Goal: Information Seeking & Learning: Learn about a topic

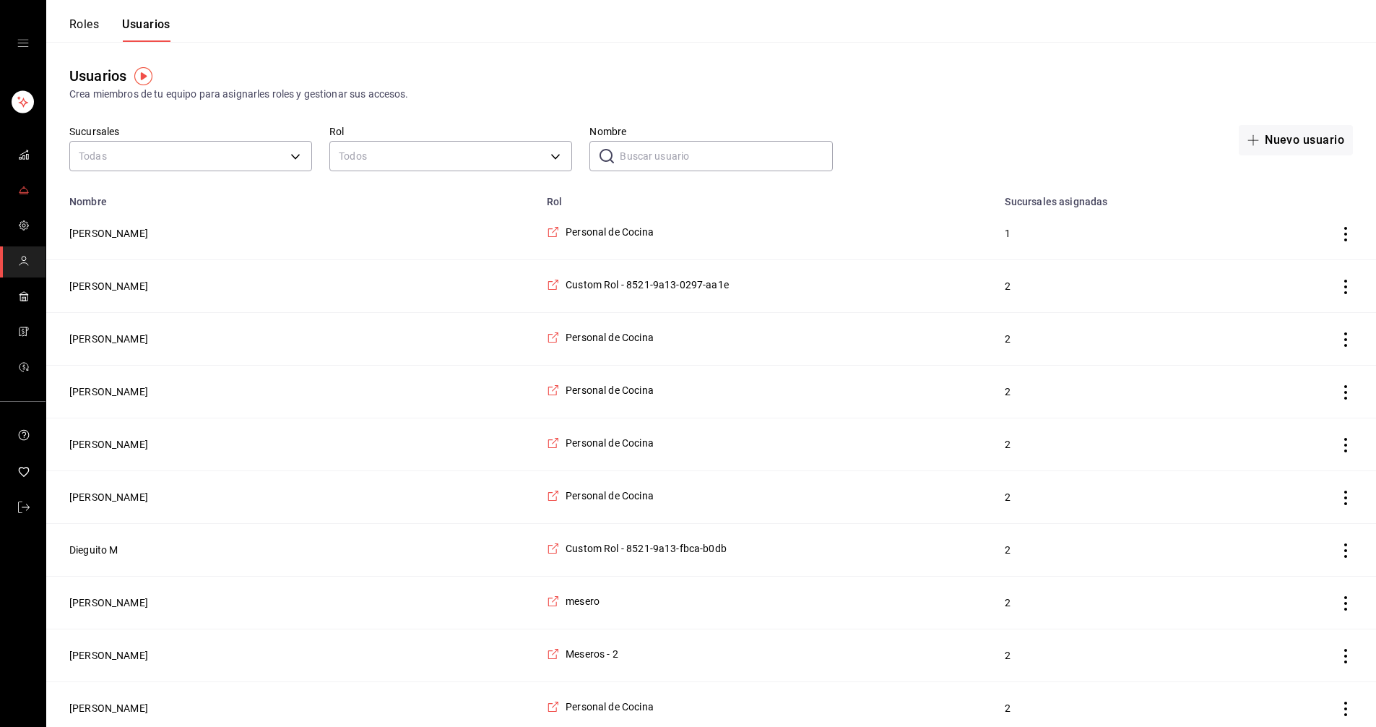
click at [25, 190] on icon "mailbox folders" at bounding box center [24, 190] width 12 height 12
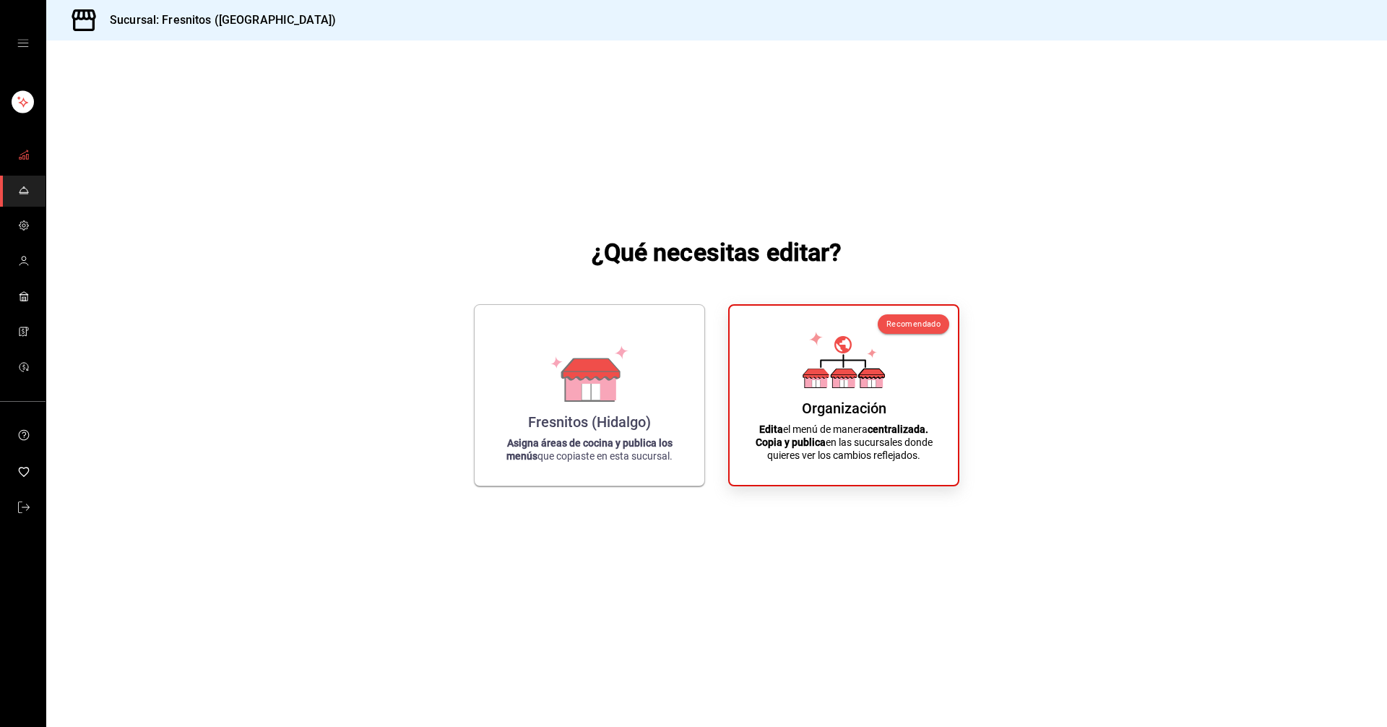
click at [27, 147] on span "mailbox folders" at bounding box center [24, 156] width 12 height 20
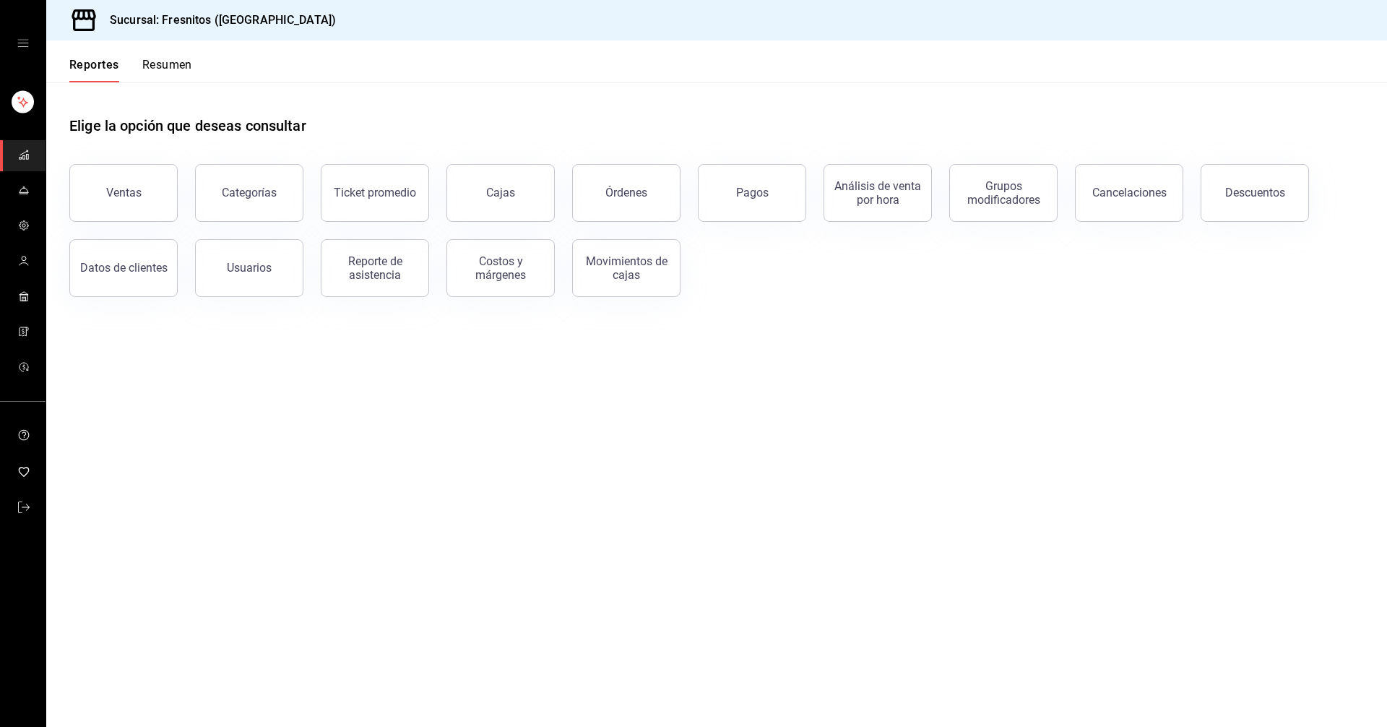
click at [141, 188] on button "Ventas" at bounding box center [123, 193] width 108 height 58
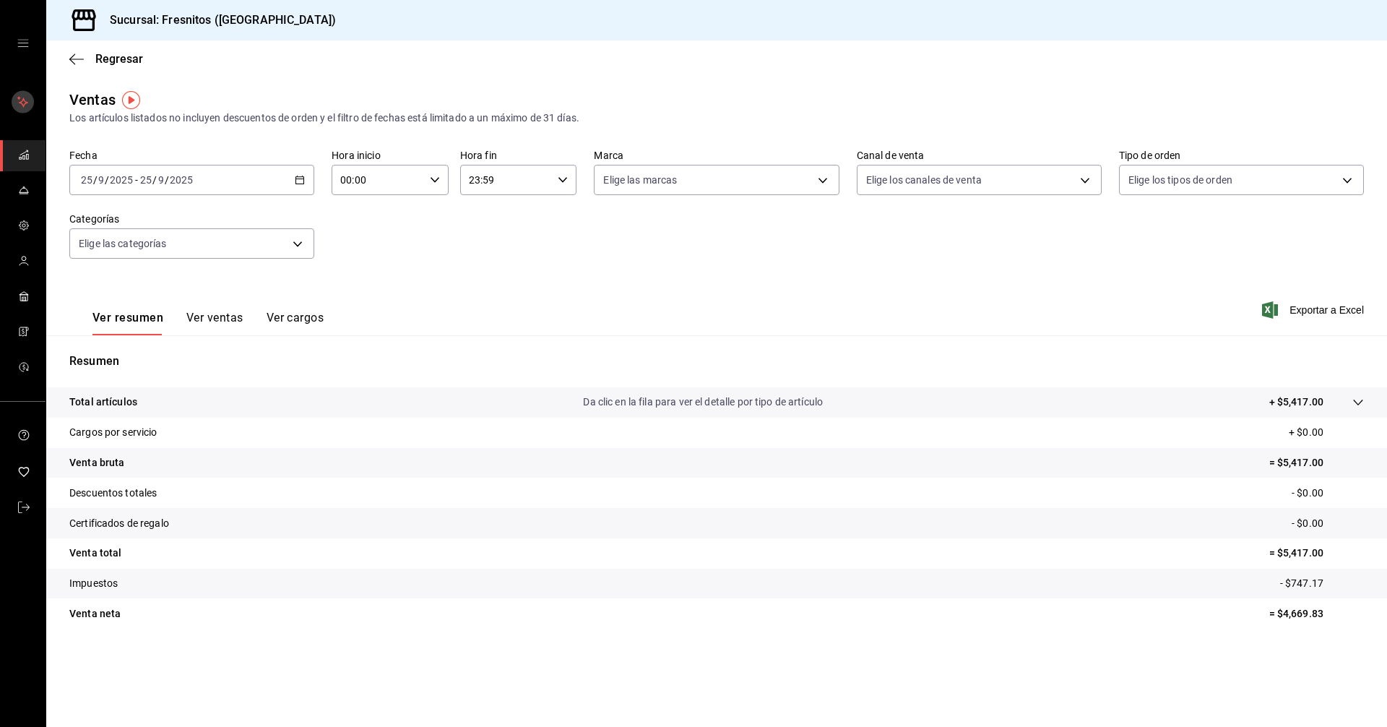
click at [18, 101] on rect "mailbox folders" at bounding box center [23, 102] width 22 height 22
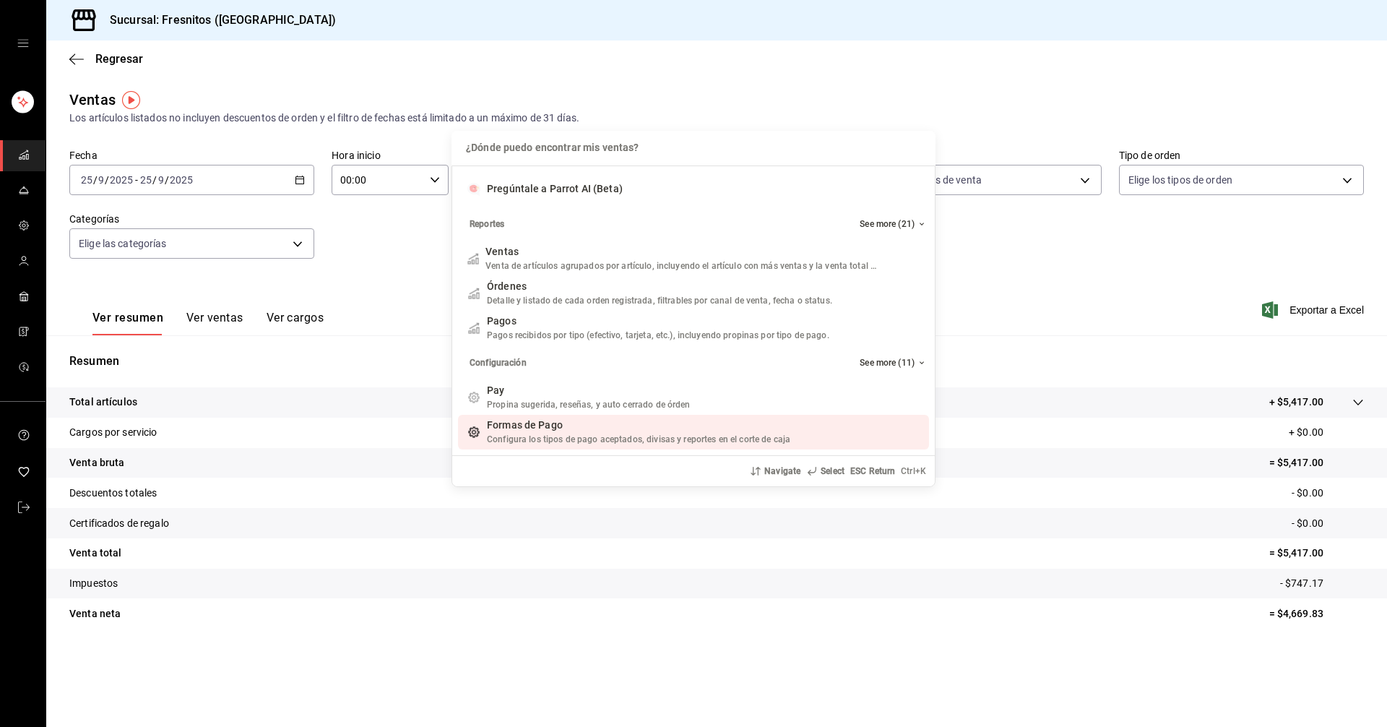
click at [734, 541] on div "¿Dónde puedo encontrar mis ventas? ¿Dónde puedo encontrar mis ventas? Pregúntal…" at bounding box center [693, 363] width 1387 height 727
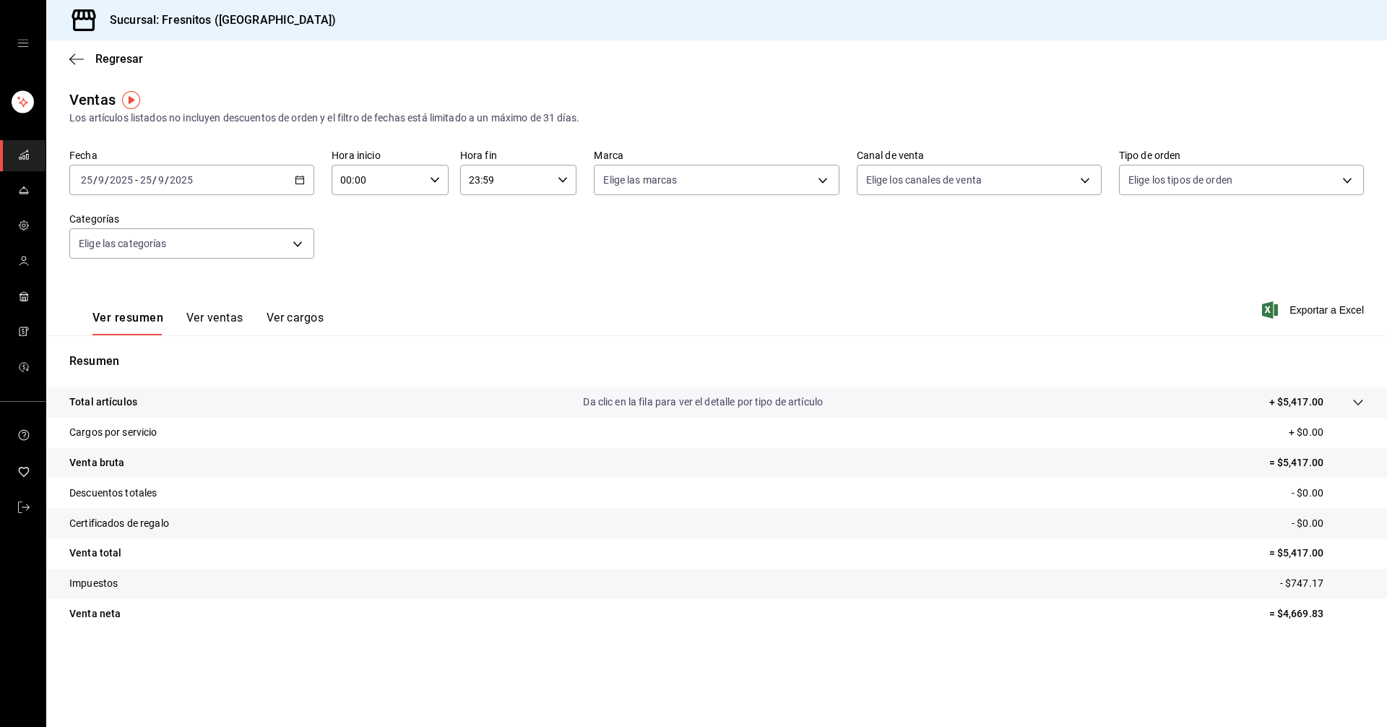
click at [22, 40] on icon "open drawer" at bounding box center [22, 43] width 11 height 7
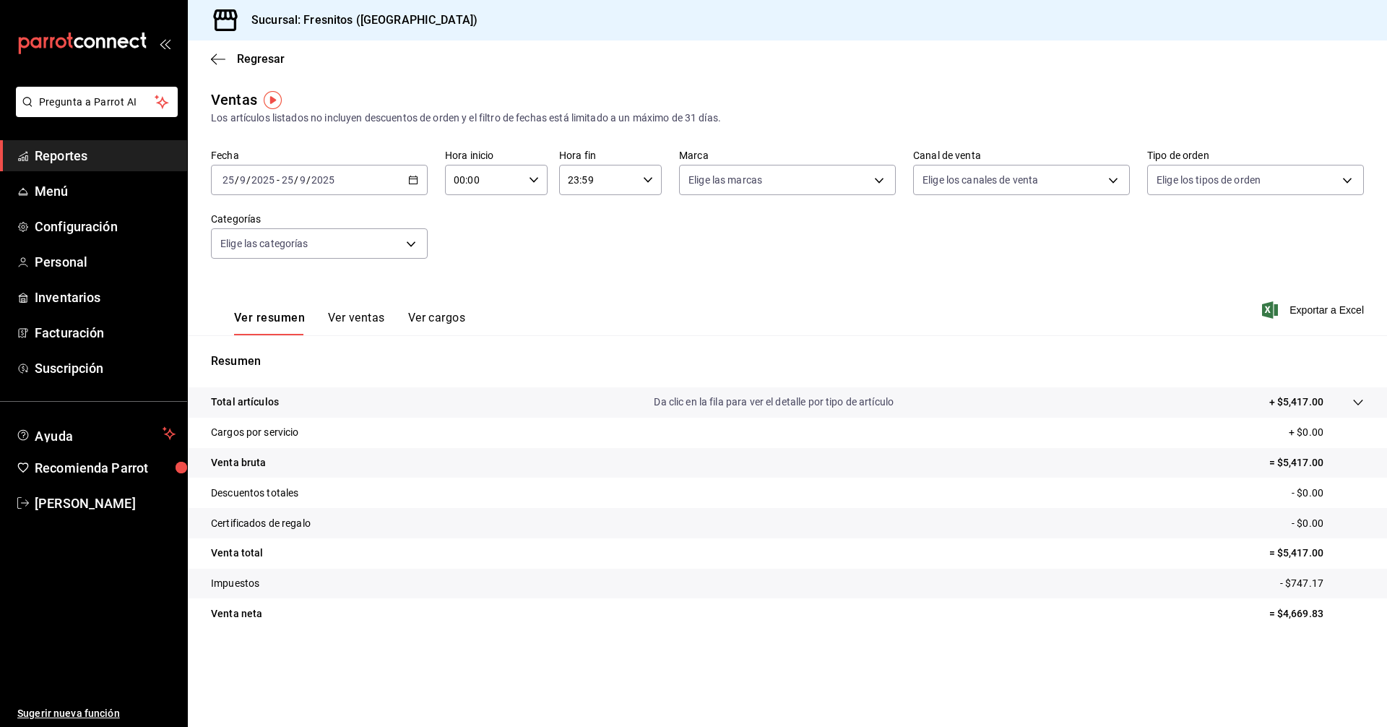
click at [411, 177] on \(Stroke\) "button" at bounding box center [413, 180] width 9 height 8
click at [285, 348] on span "Rango de fechas" at bounding box center [279, 353] width 112 height 15
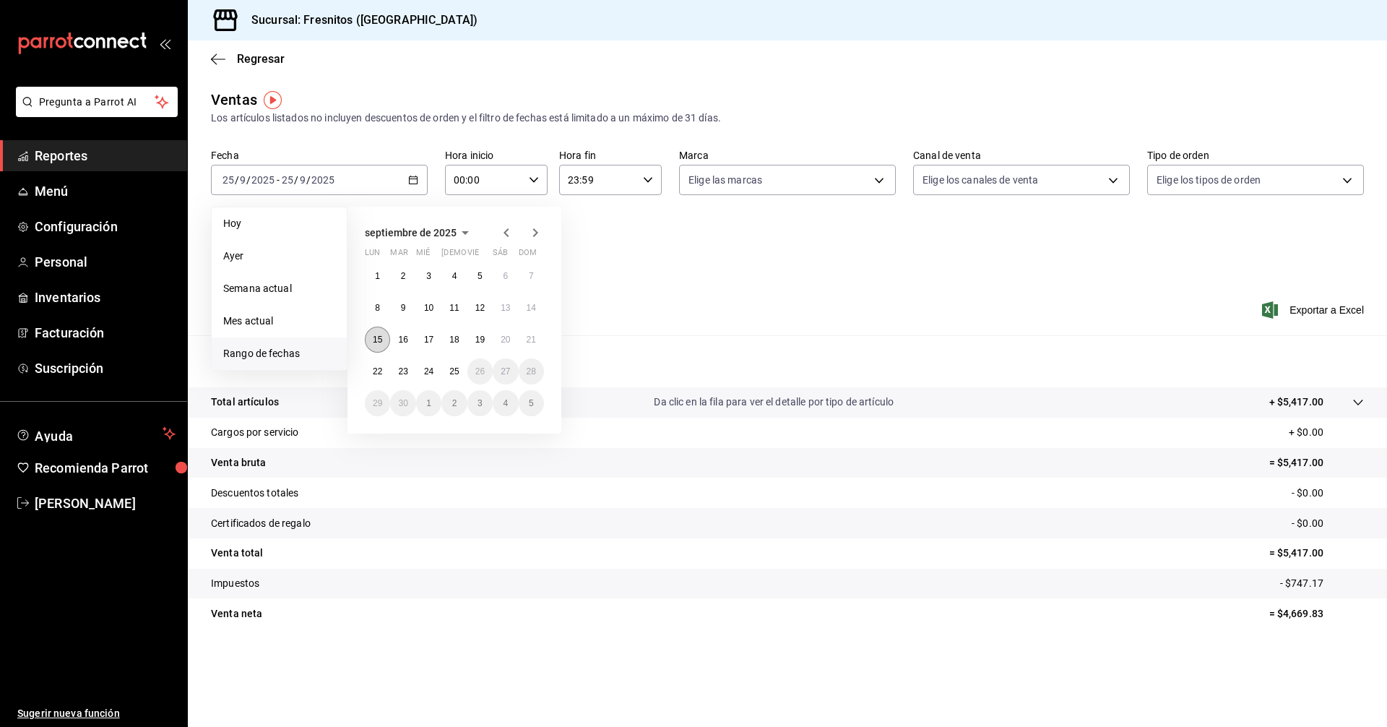
click at [377, 340] on abbr "15" at bounding box center [377, 340] width 9 height 10
click at [531, 345] on button "21" at bounding box center [531, 340] width 25 height 26
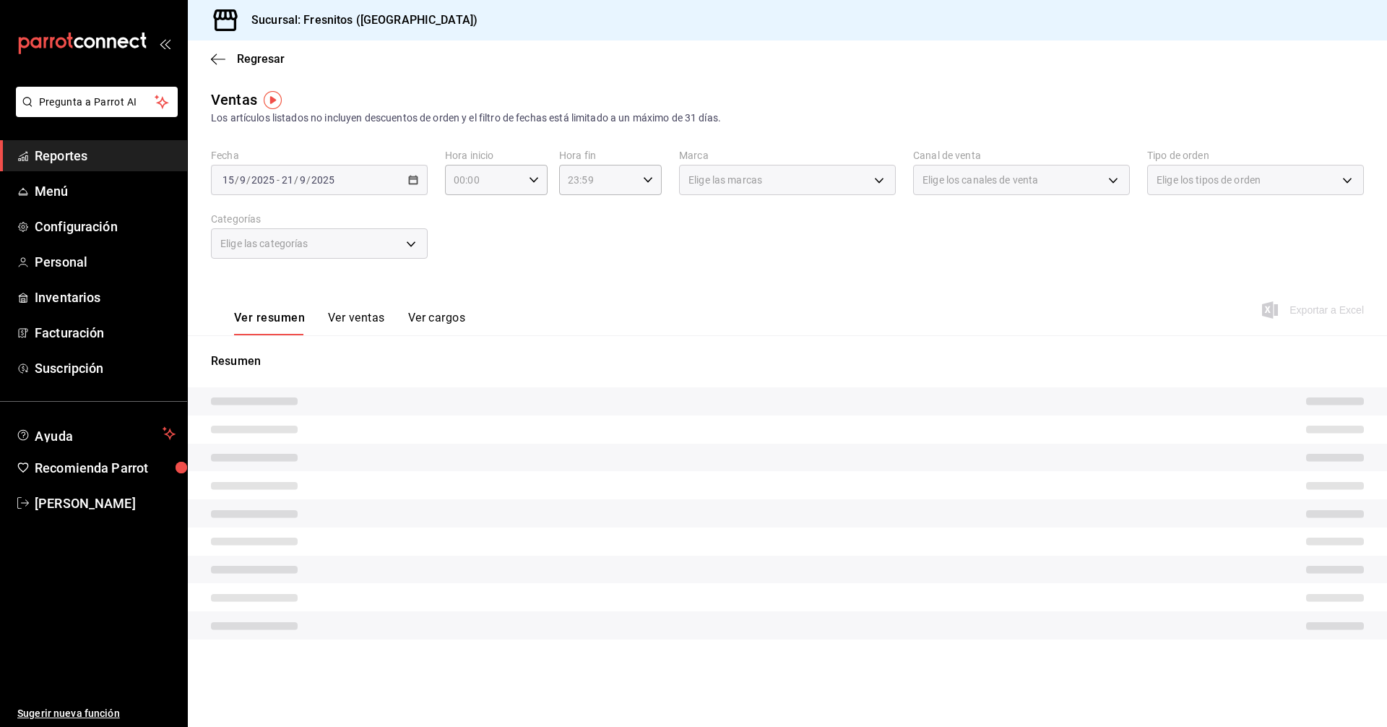
click at [635, 272] on div "Fecha [DATE] [DATE] - [DATE] [DATE] Hora inicio 00:00 Hora inicio Hora fin 23:5…" at bounding box center [787, 212] width 1153 height 127
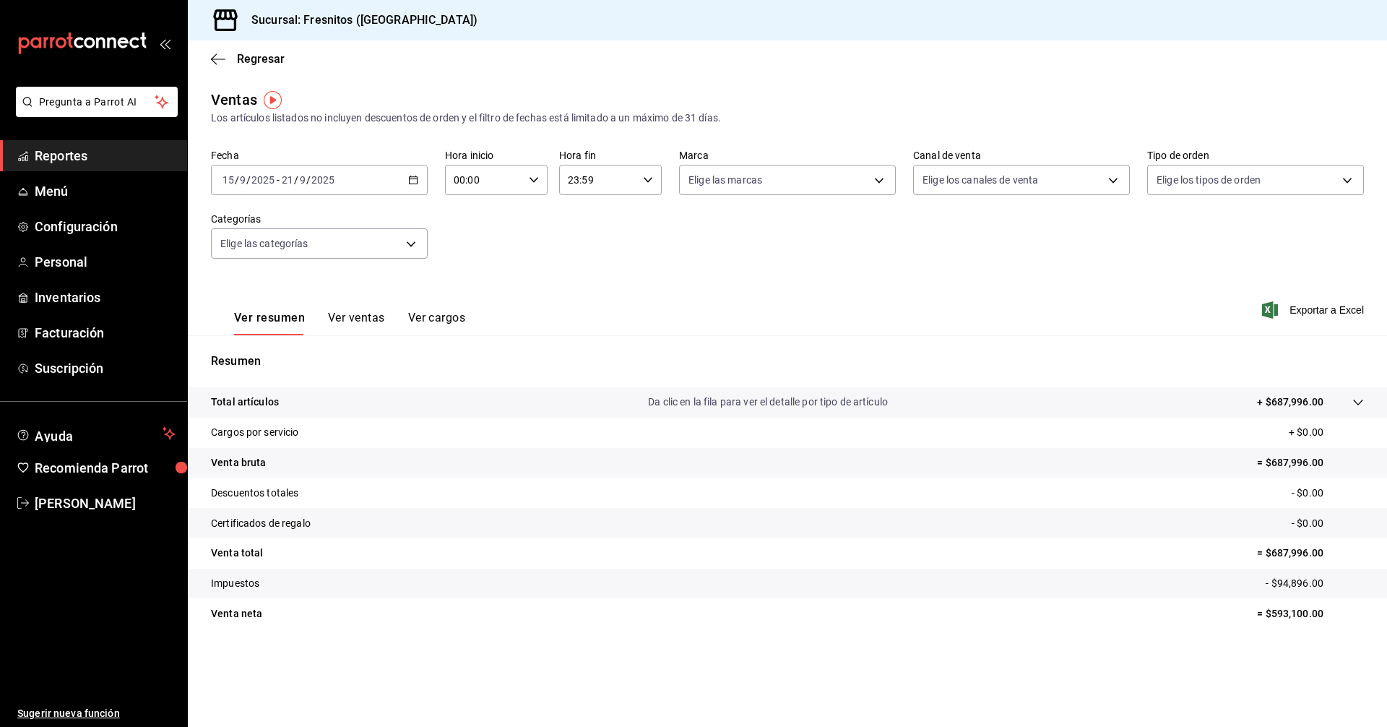
click at [355, 319] on button "Ver ventas" at bounding box center [356, 323] width 57 height 25
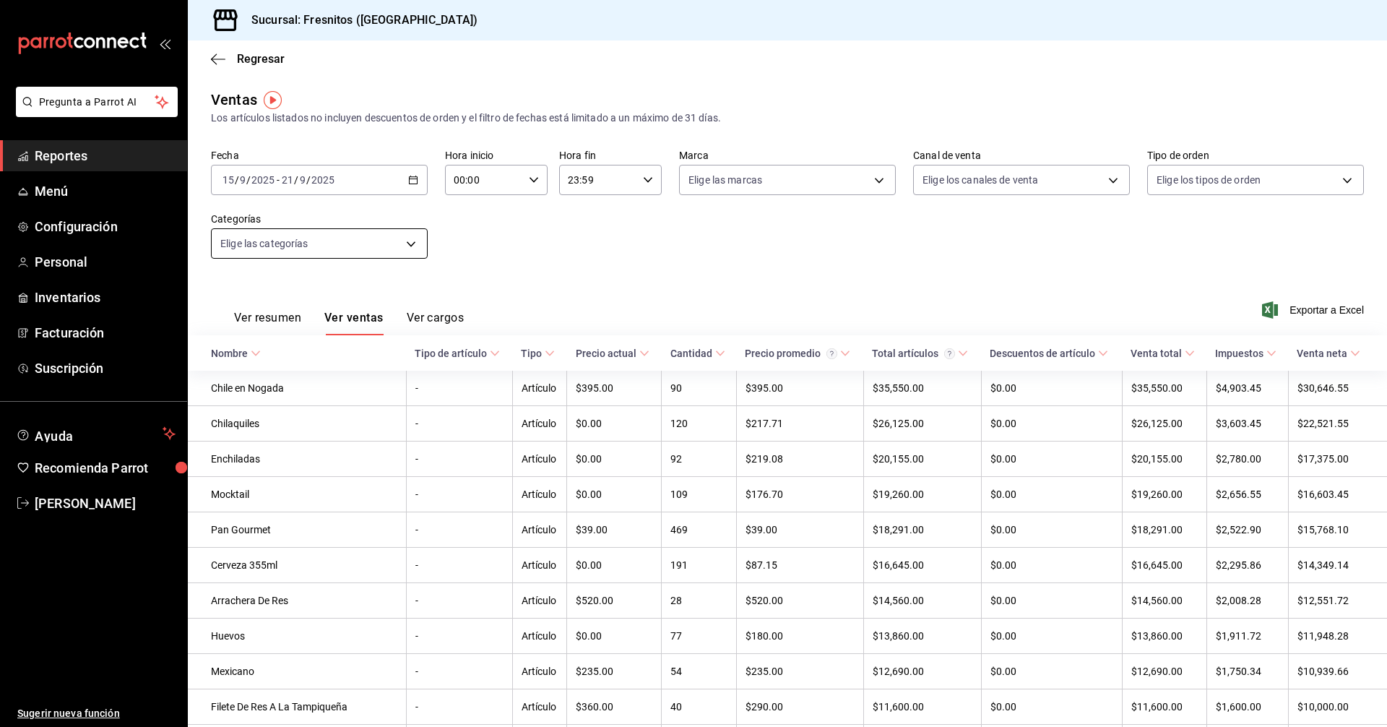
click at [416, 240] on body "Pregunta a Parrot AI Reportes Menú Configuración Personal Inventarios Facturaci…" at bounding box center [693, 363] width 1387 height 727
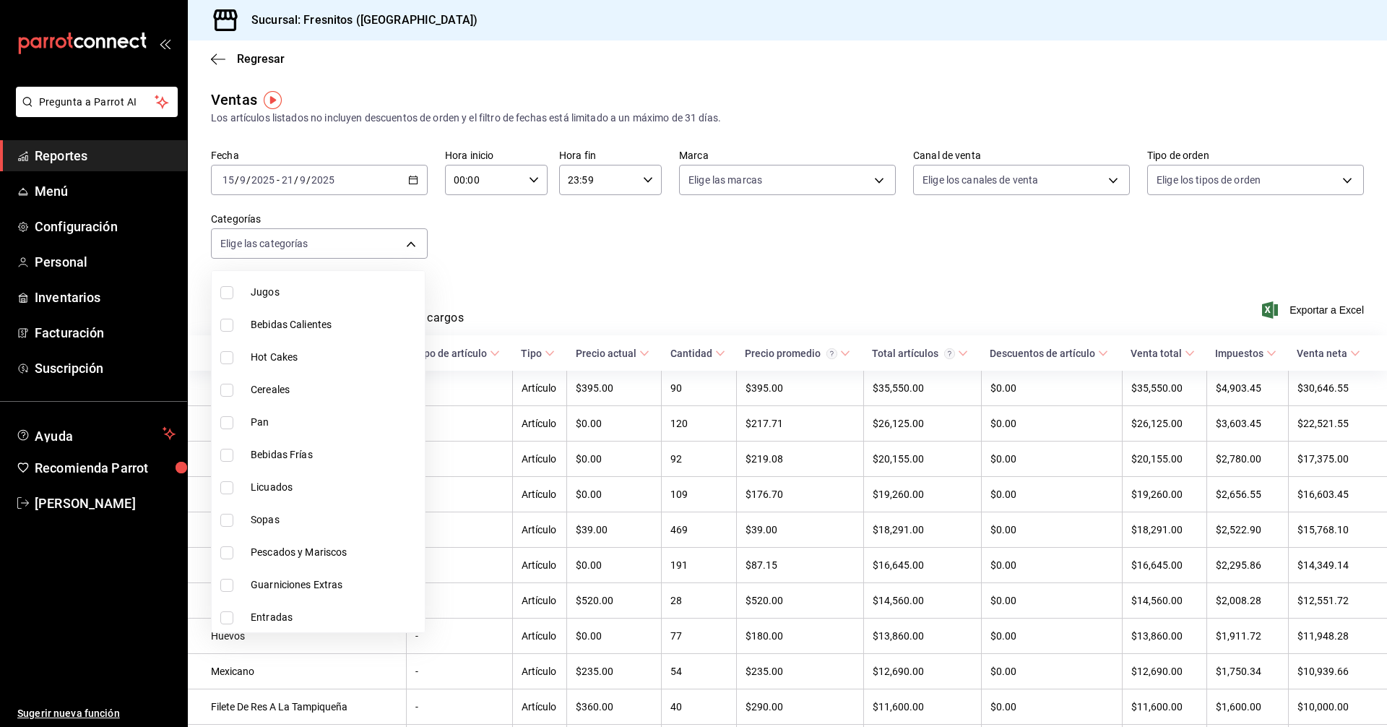
scroll to position [1348, 0]
click at [225, 620] on input "checkbox" at bounding box center [226, 616] width 13 height 13
checkbox input "true"
type input "f6119913-d78b-4f89-b315-1376b93f7aa1"
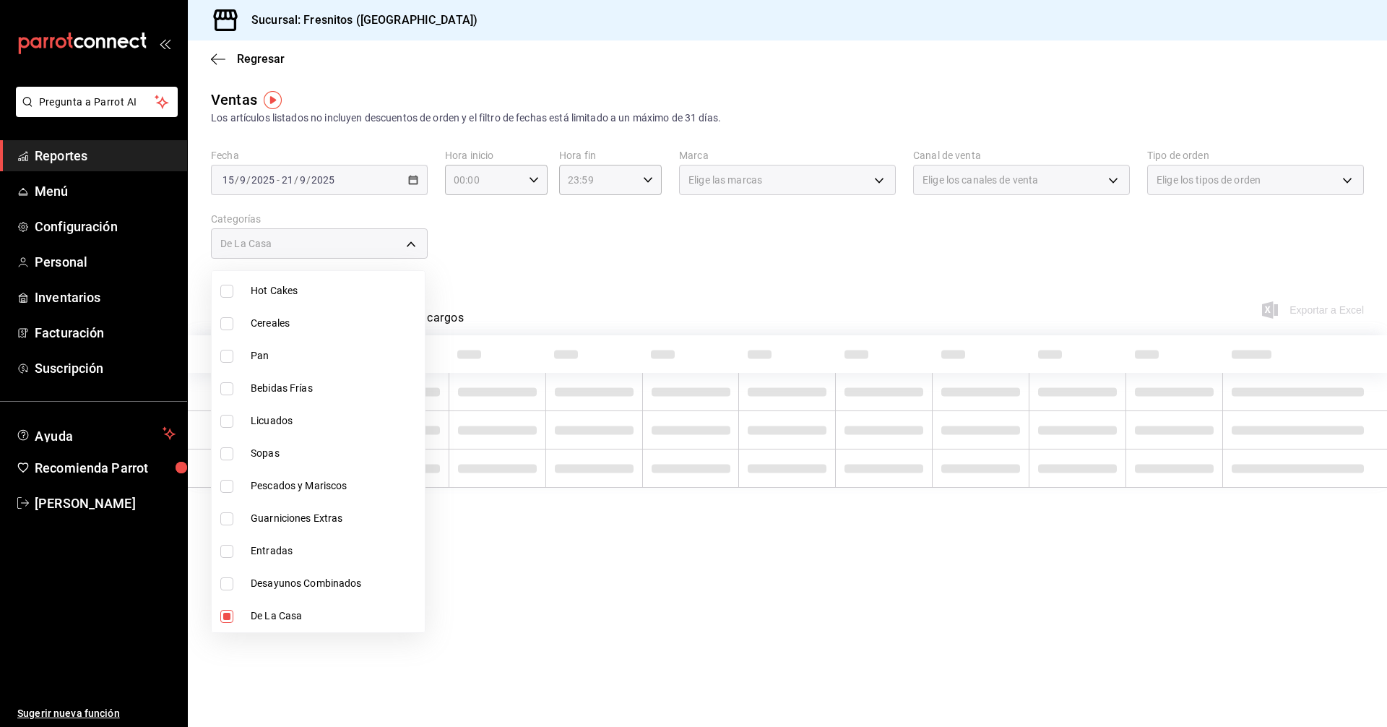
click at [231, 585] on input "checkbox" at bounding box center [226, 583] width 13 height 13
checkbox input "true"
type input "f6119913-d78b-4f89-b315-1376b93f7aa1,595c7a15-2ed7-41c2-b782-00710019d552"
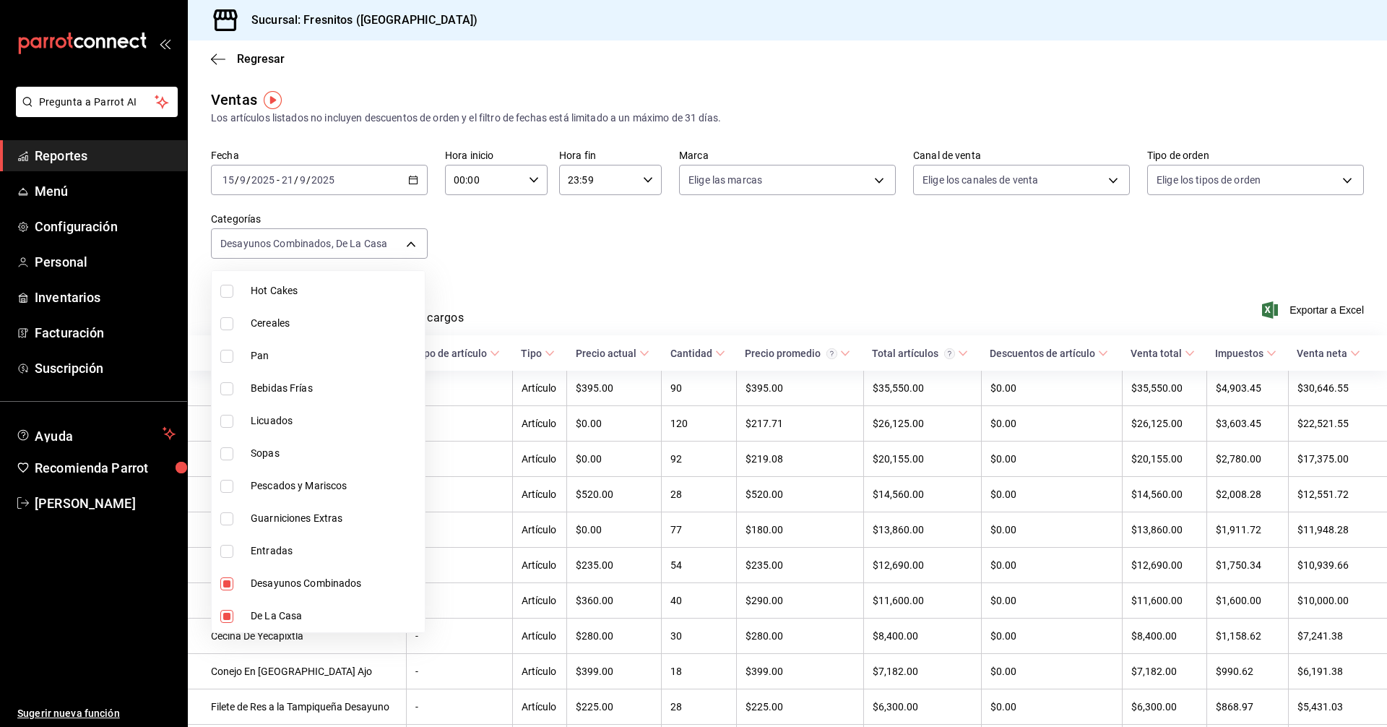
click at [725, 277] on div at bounding box center [693, 363] width 1387 height 727
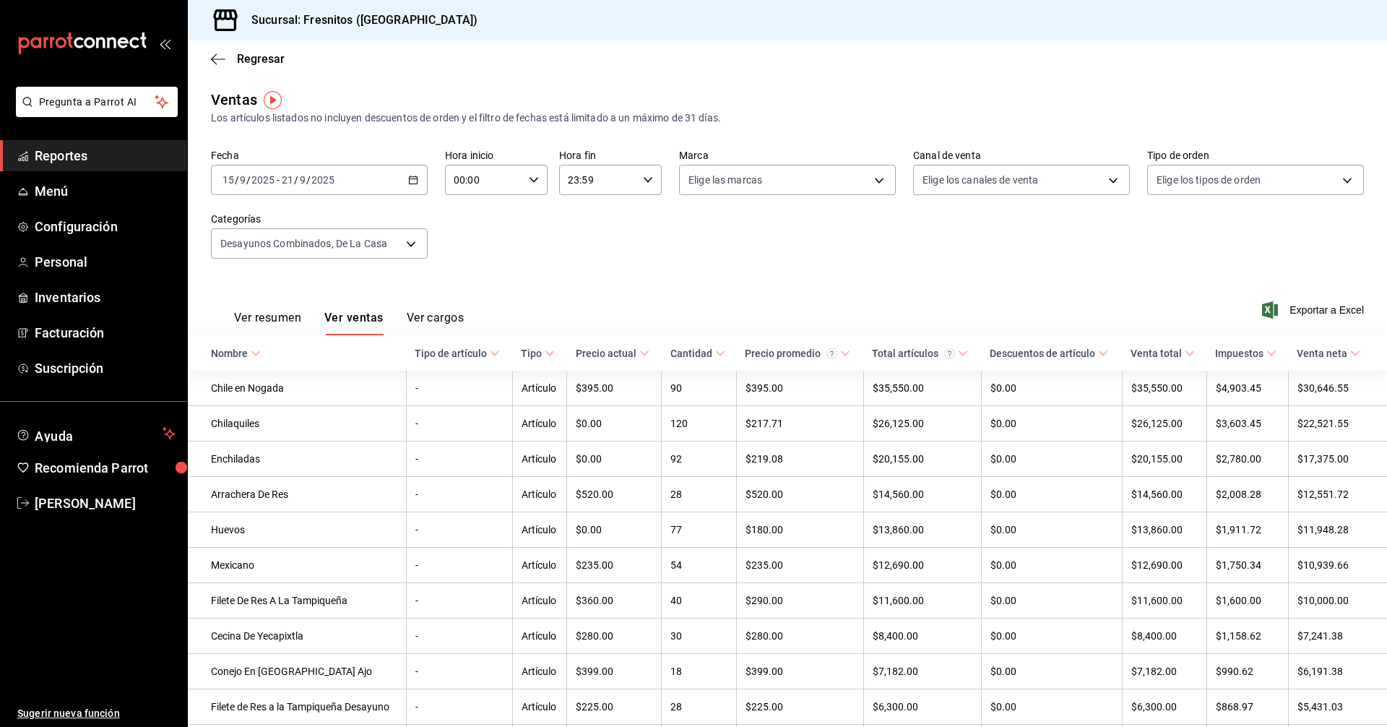
click at [257, 356] on icon at bounding box center [256, 353] width 10 height 10
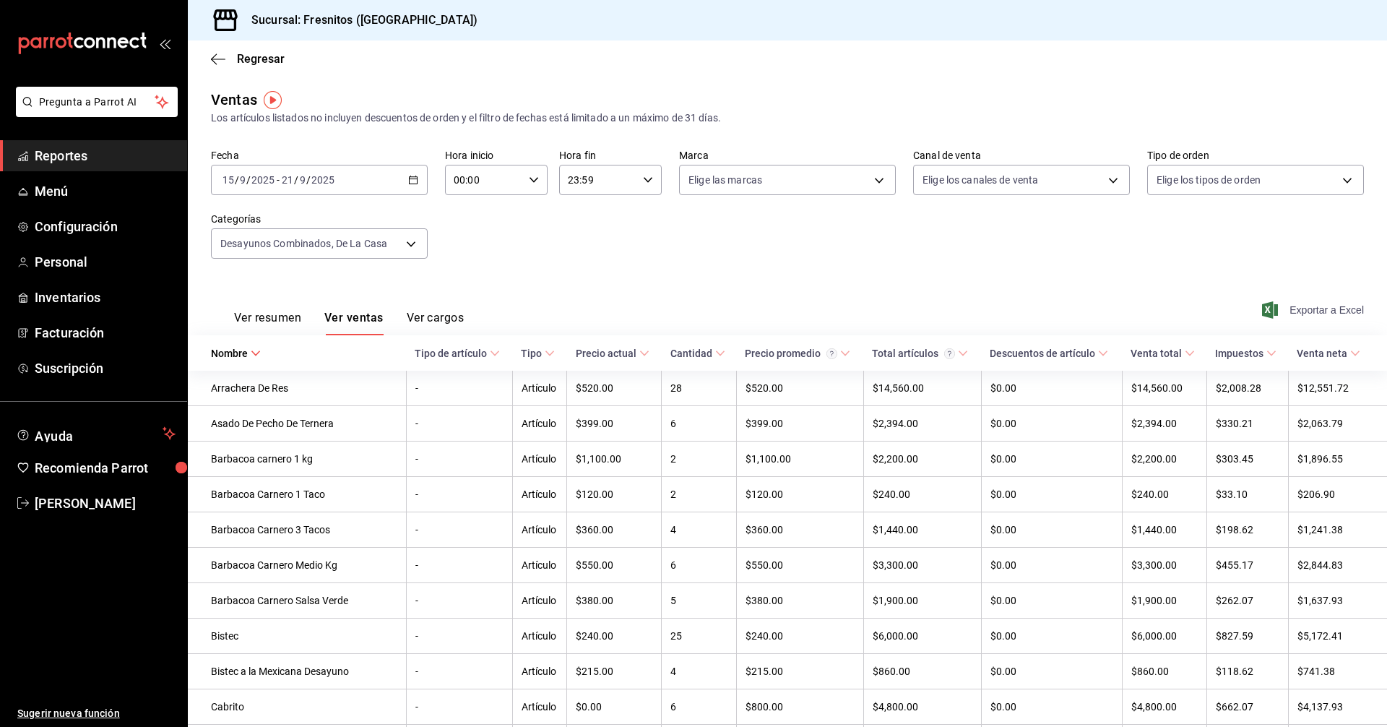
click at [1310, 310] on span "Exportar a Excel" at bounding box center [1314, 309] width 99 height 17
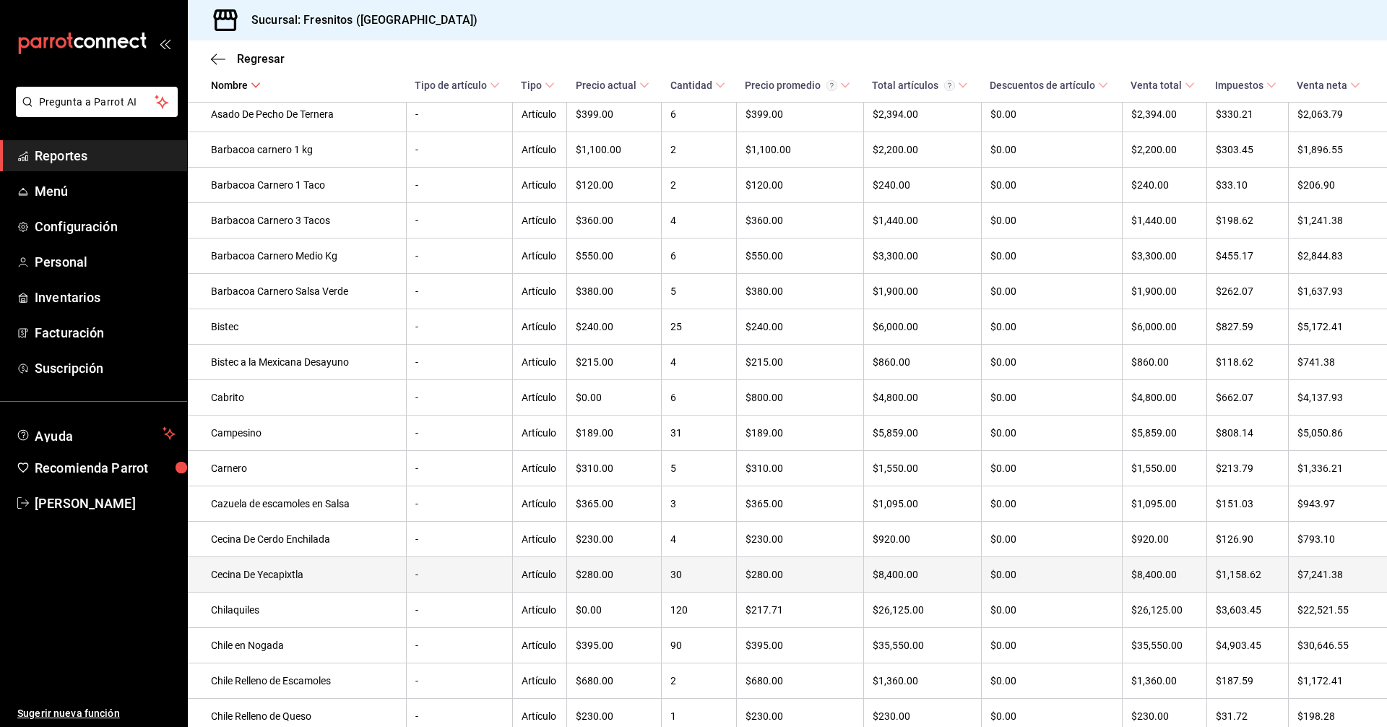
scroll to position [361, 0]
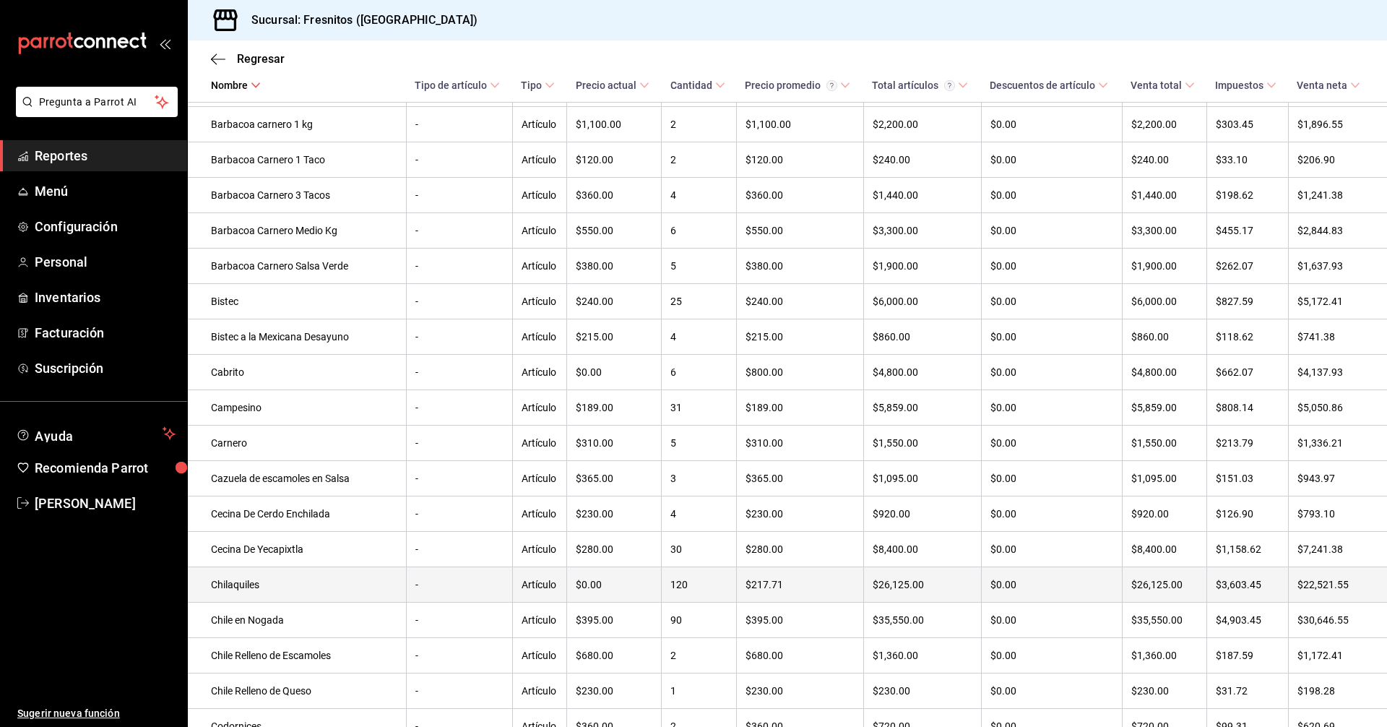
click at [246, 596] on td "Chilaquiles" at bounding box center [297, 584] width 218 height 35
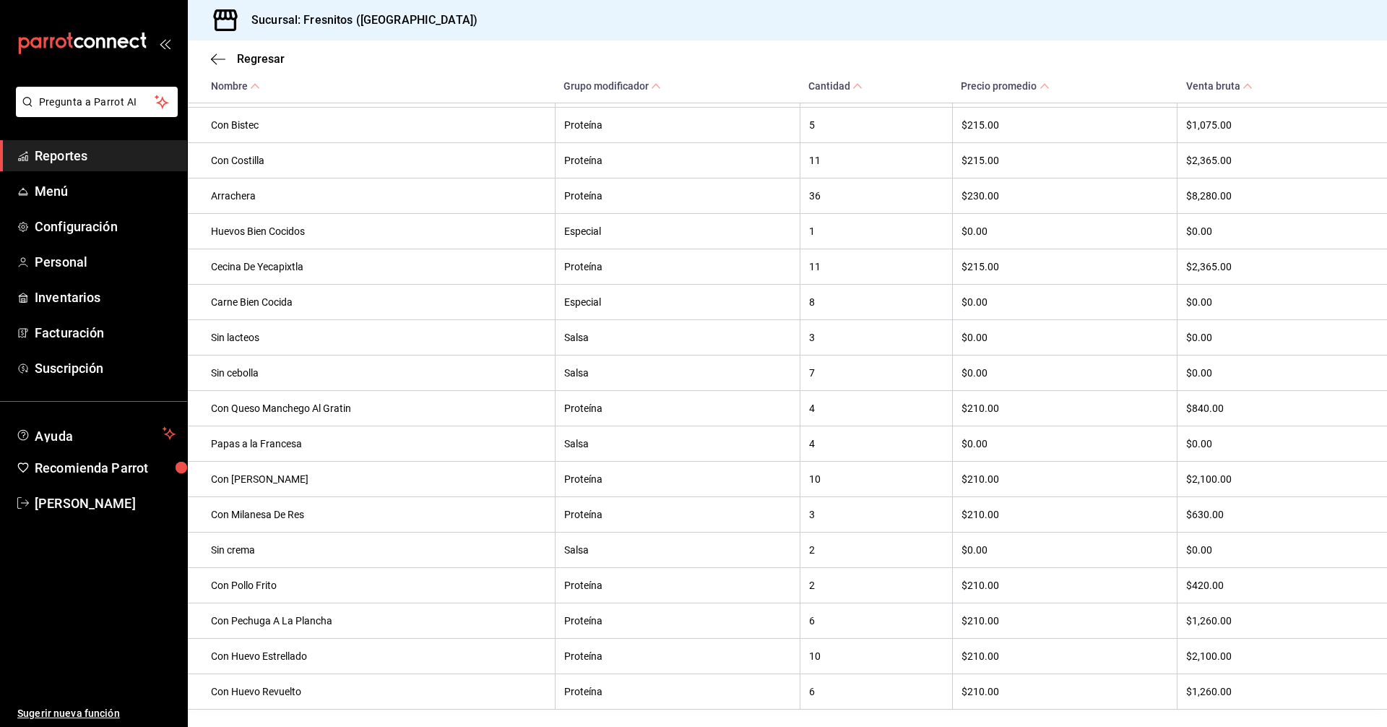
scroll to position [708, 0]
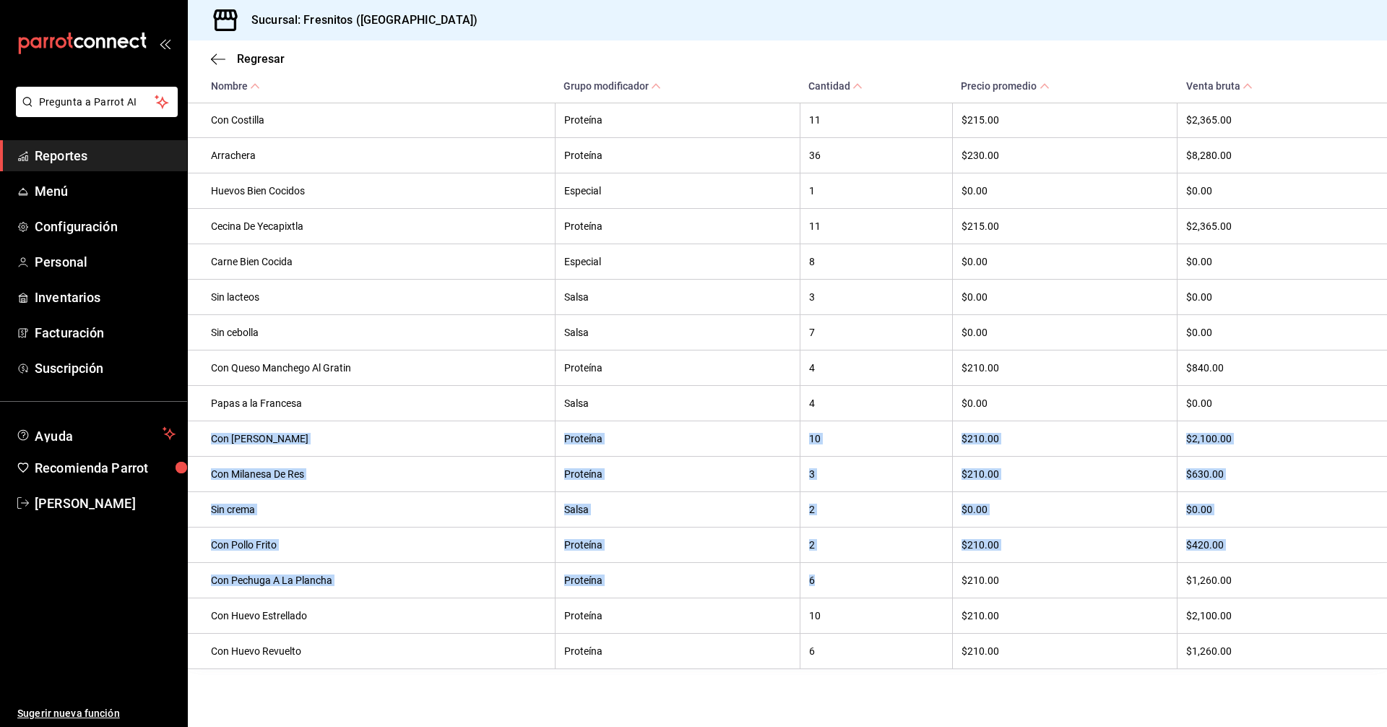
drag, startPoint x: 819, startPoint y: 577, endPoint x: 209, endPoint y: 433, distance: 626.6
click at [209, 433] on tbody "Solos Proteína 1 $205.00 $205.00 Verdes Salsa 71 $0.00 $0.00 Sin Crema Especial…" at bounding box center [787, 244] width 1199 height 850
copy tbody "Con Milanesa De Pollo Proteína 10 $210.00 $2,100.00 Con Milanesa De Res Proteín…"
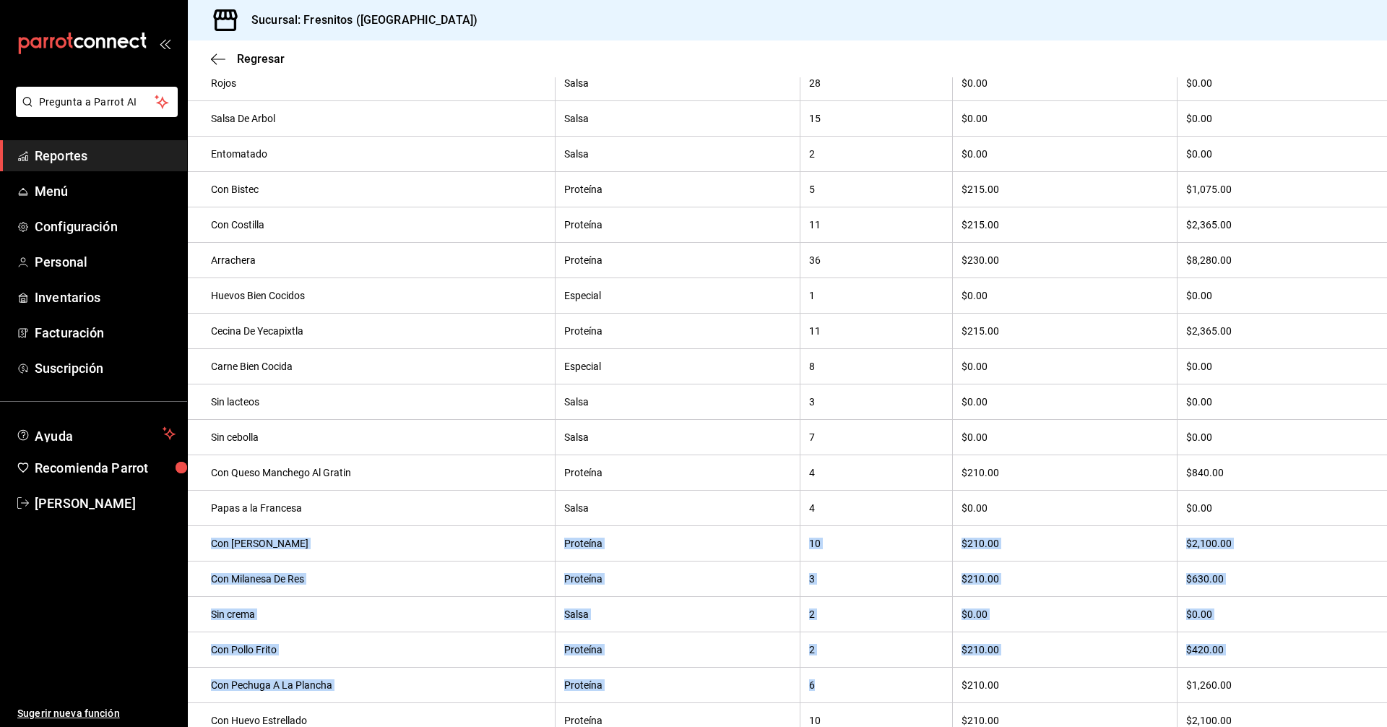
scroll to position [347, 0]
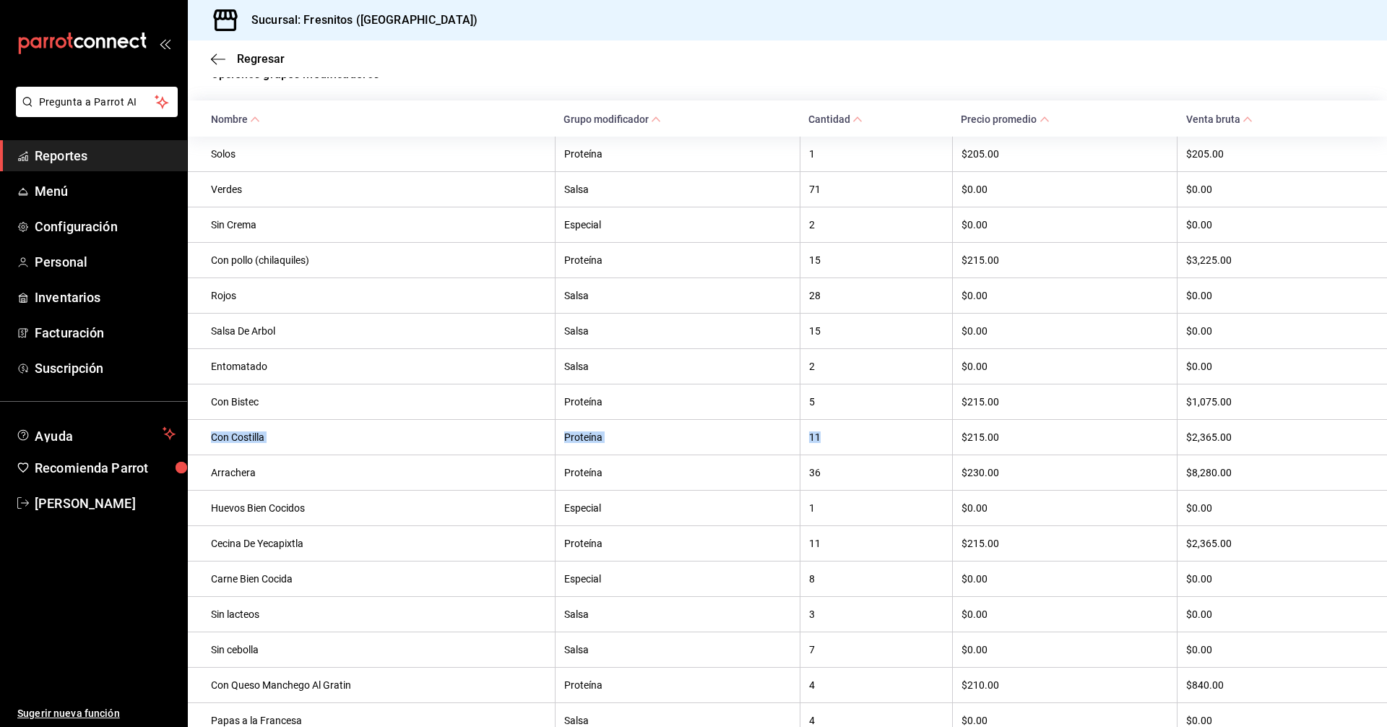
drag, startPoint x: 822, startPoint y: 447, endPoint x: 210, endPoint y: 447, distance: 612.0
click at [210, 447] on tr "Con Costilla Proteína 11 $215.00 $2,365.00" at bounding box center [787, 436] width 1199 height 35
copy tr "Con Costilla Proteína 11"
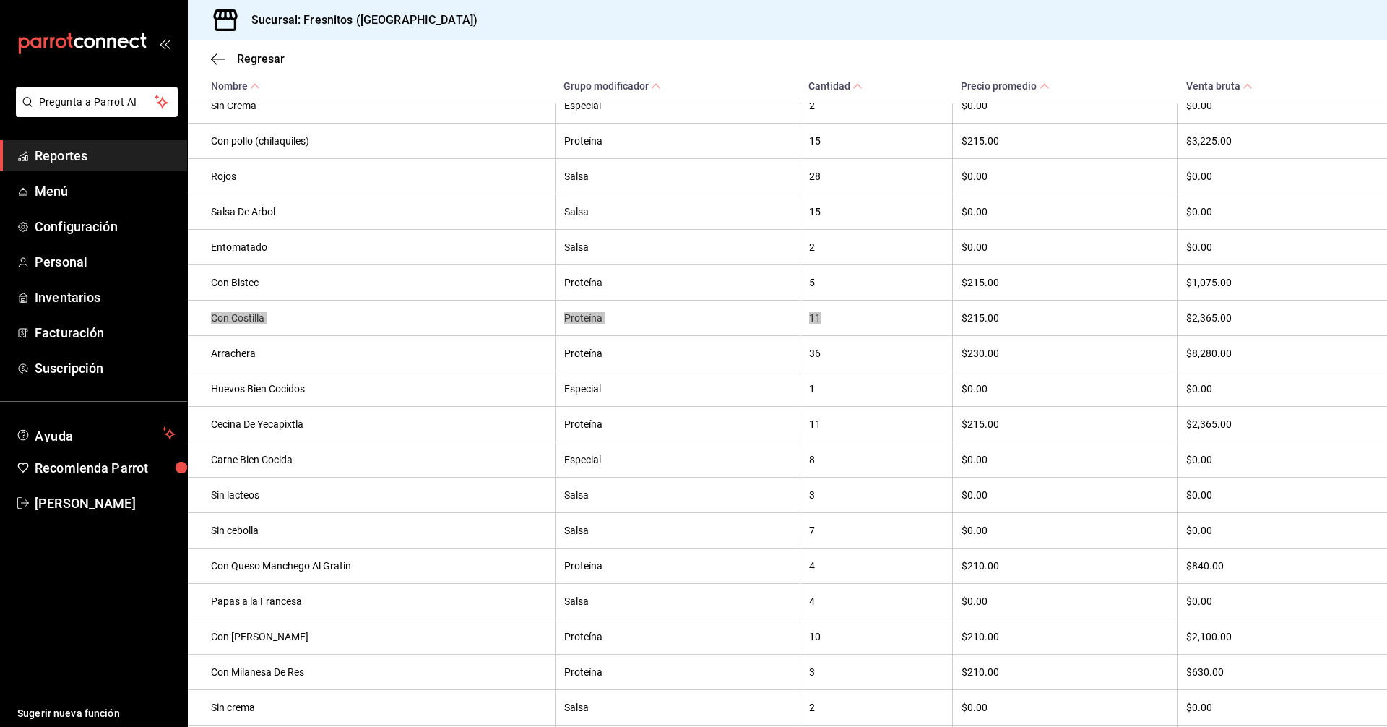
scroll to position [708, 0]
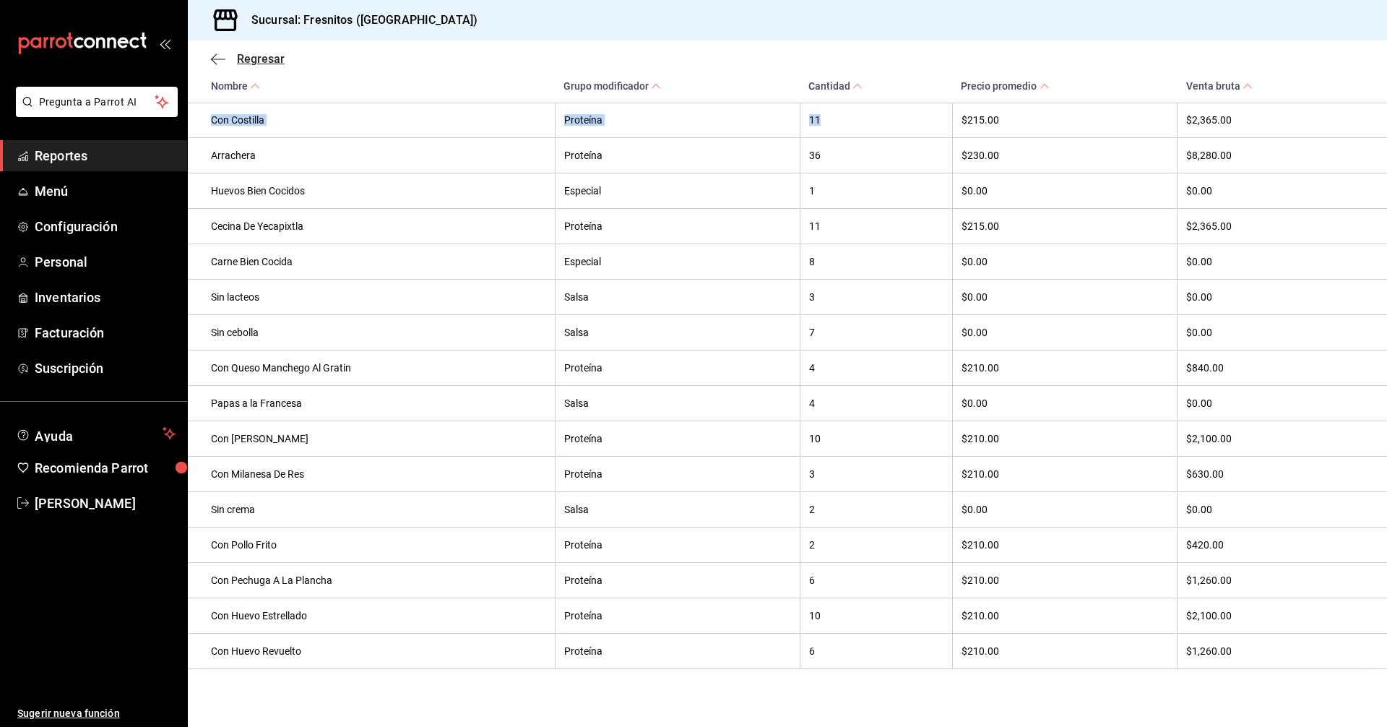
click at [256, 59] on span "Regresar" at bounding box center [261, 59] width 48 height 14
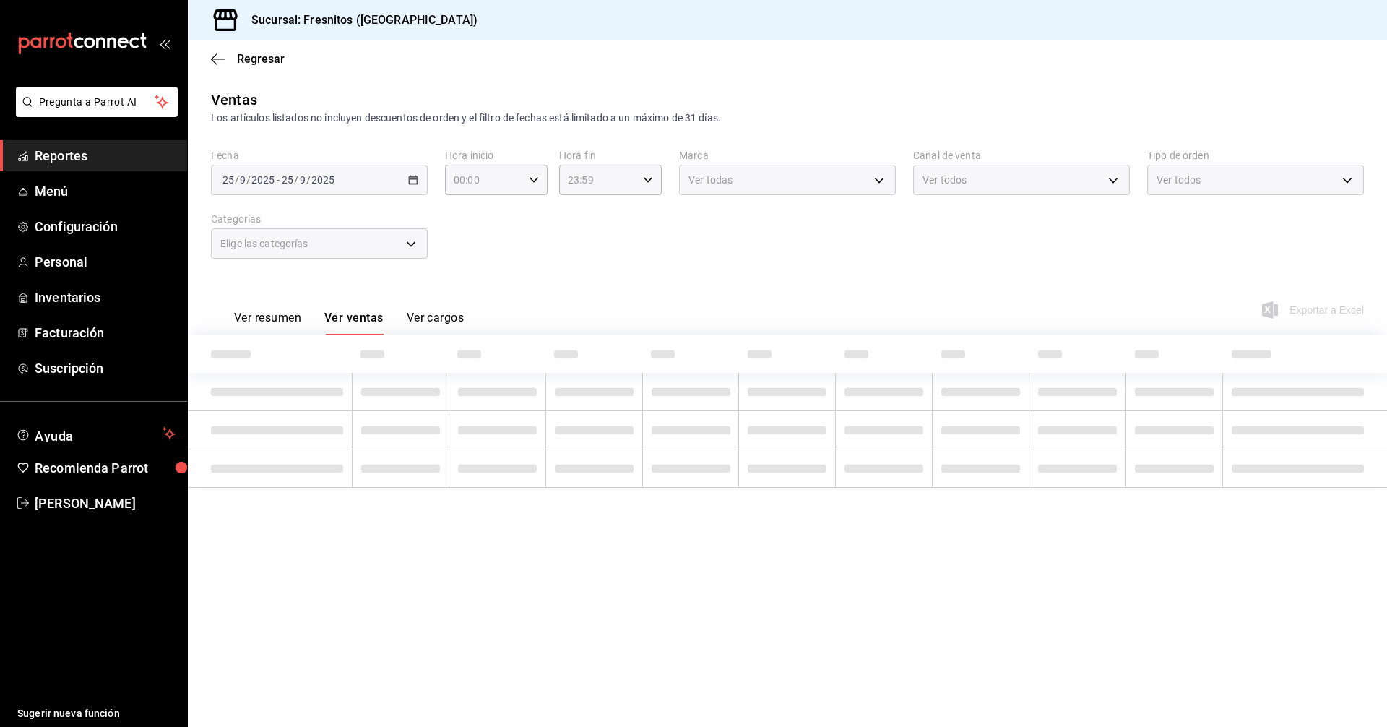
type input "f6119913-d78b-4f89-b315-1376b93f7aa1,595c7a15-2ed7-41c2-b782-00710019d552"
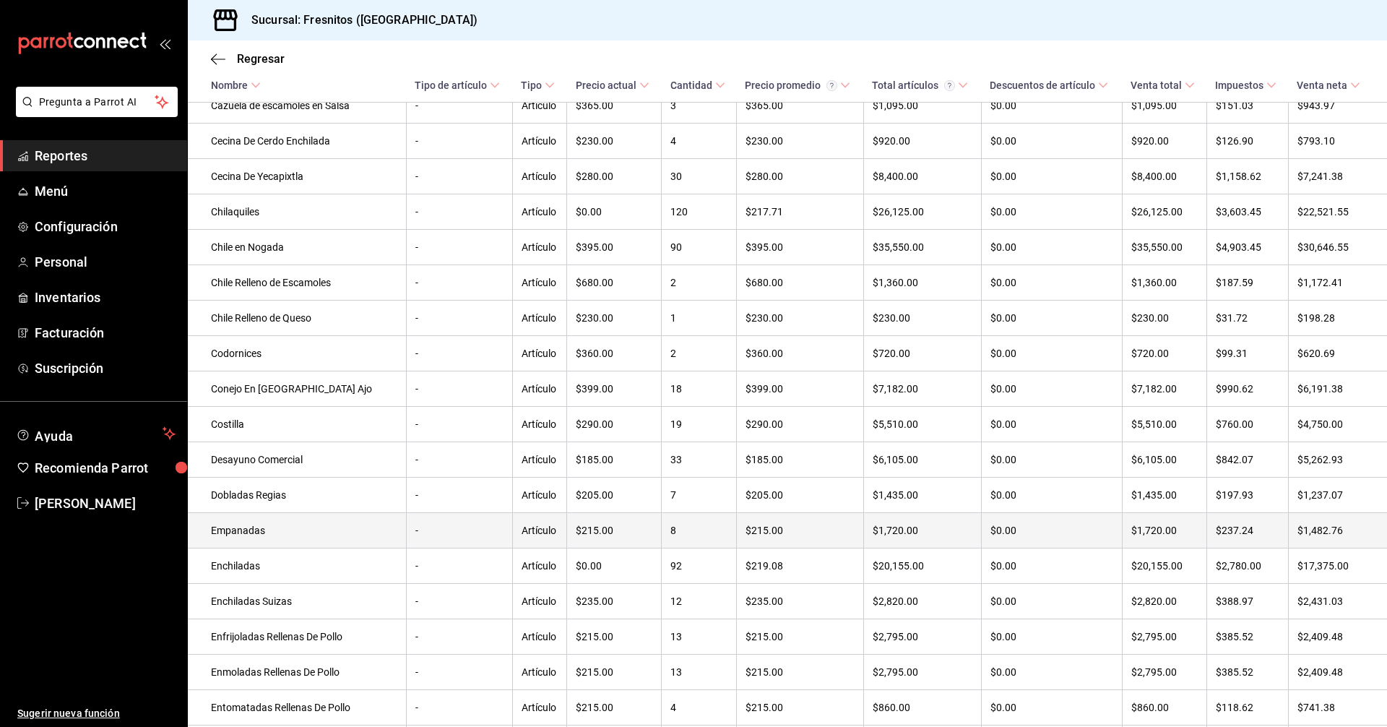
scroll to position [735, 0]
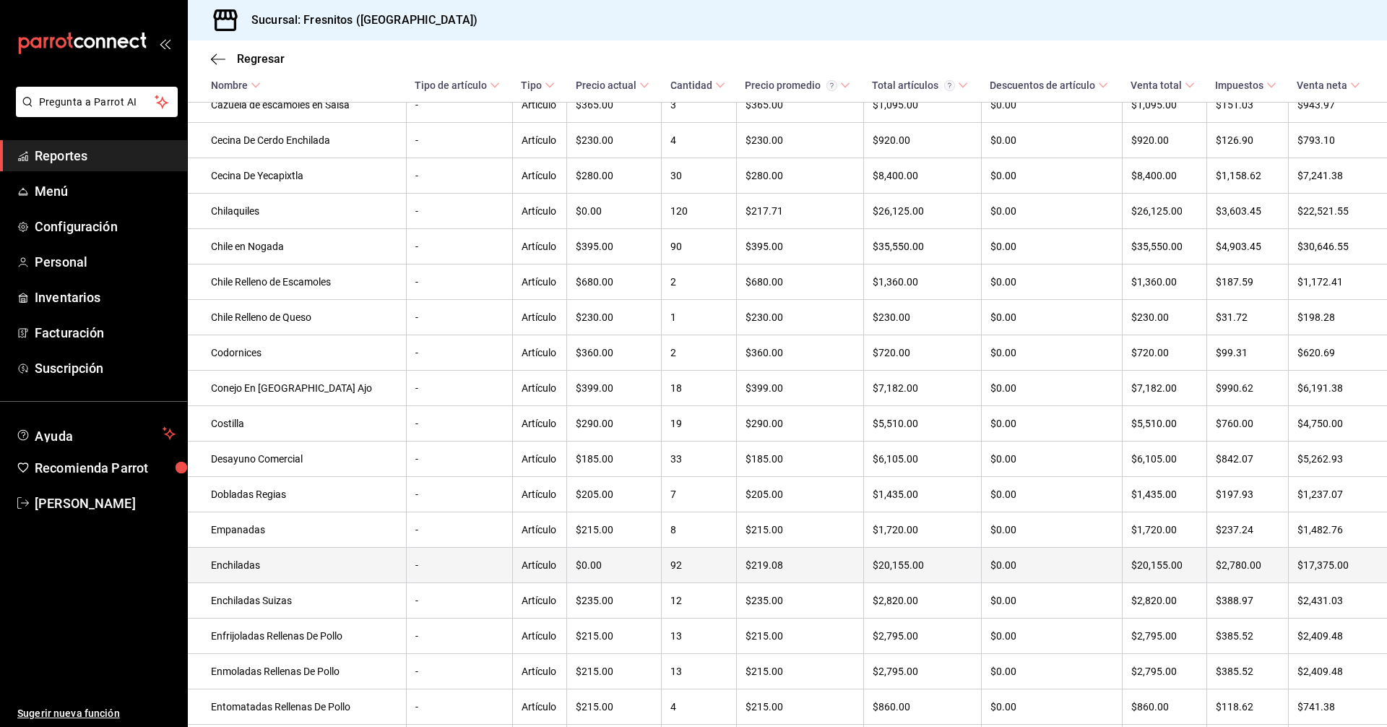
click at [215, 583] on td "Enchiladas" at bounding box center [297, 565] width 218 height 35
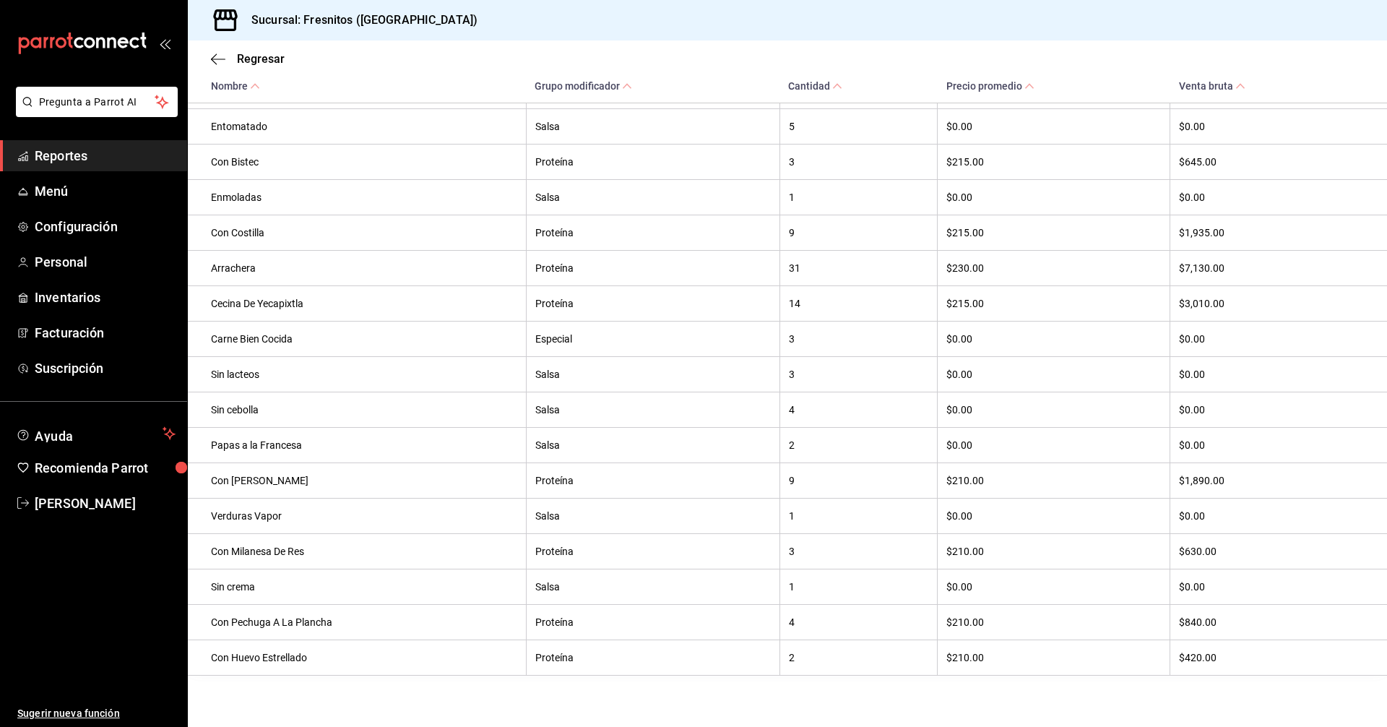
scroll to position [600, 0]
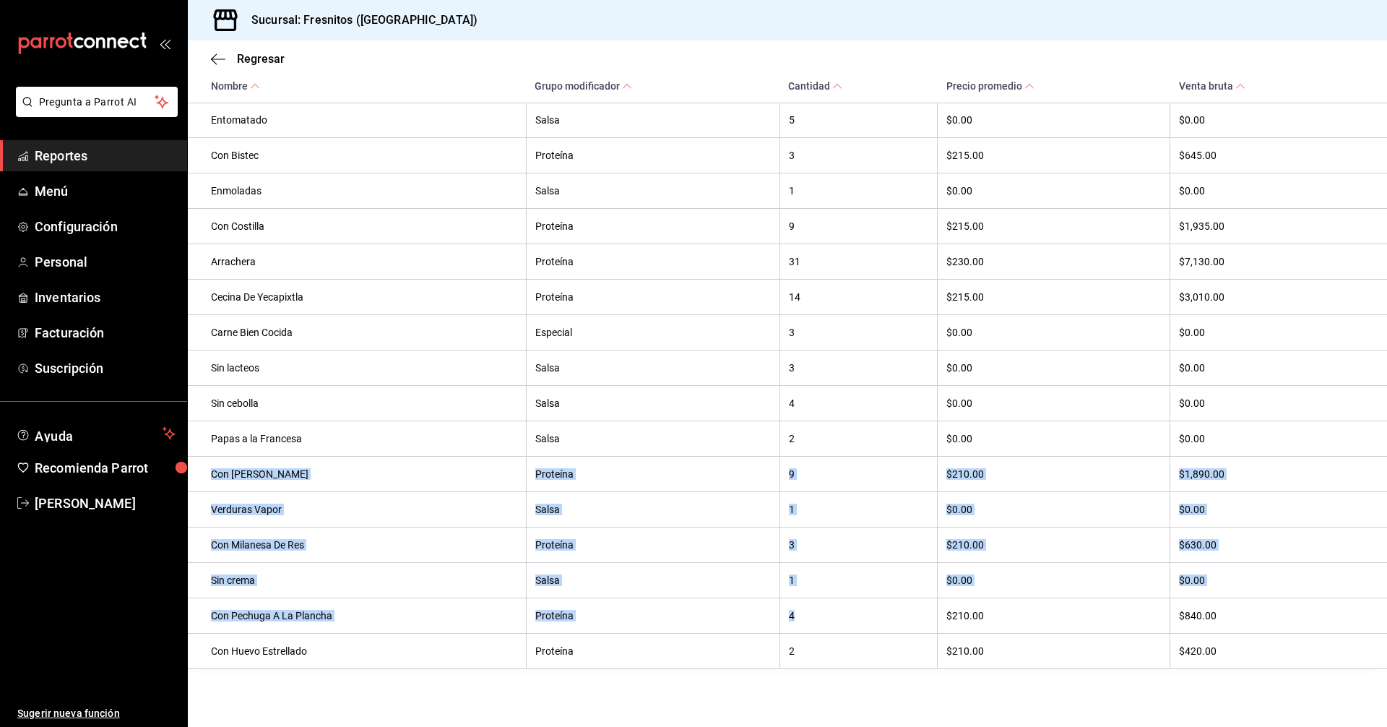
drag, startPoint x: 797, startPoint y: 612, endPoint x: 210, endPoint y: 480, distance: 602.1
click at [210, 480] on tbody "Verdes Salsa 52 $0.00 $0.00 Con pollo (chilaquiles) Proteína 3 $215.00 $645.00 …" at bounding box center [787, 298] width 1199 height 744
copy tbody "Con Milanesa De Pollo Proteína 9 $210.00 $1,890.00 Verduras Vapor Salsa 1 $0.00…"
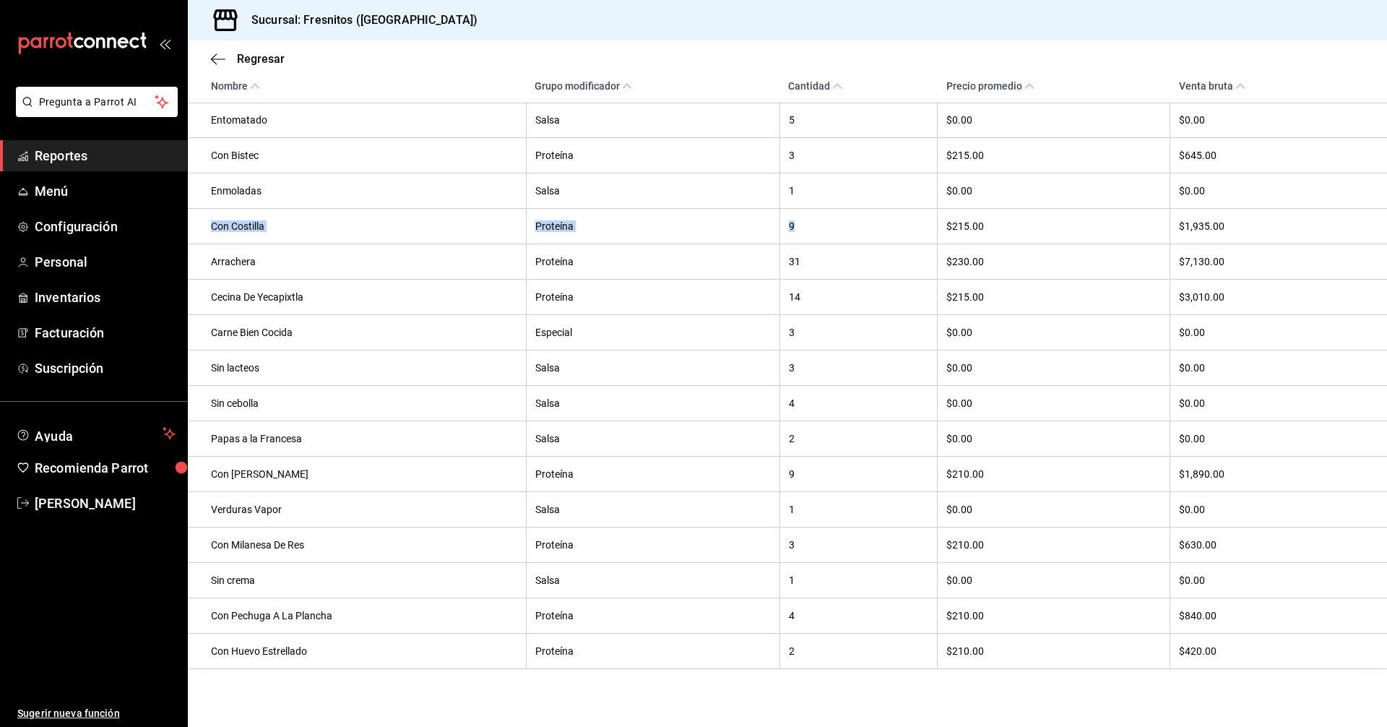
drag, startPoint x: 802, startPoint y: 218, endPoint x: 213, endPoint y: 220, distance: 588.9
click at [213, 220] on tr "Con Costilla Proteína 9 $215.00 $1,935.00" at bounding box center [787, 225] width 1199 height 35
copy tr "Con Costilla Proteína 9"
click at [262, 58] on span "Regresar" at bounding box center [261, 59] width 48 height 14
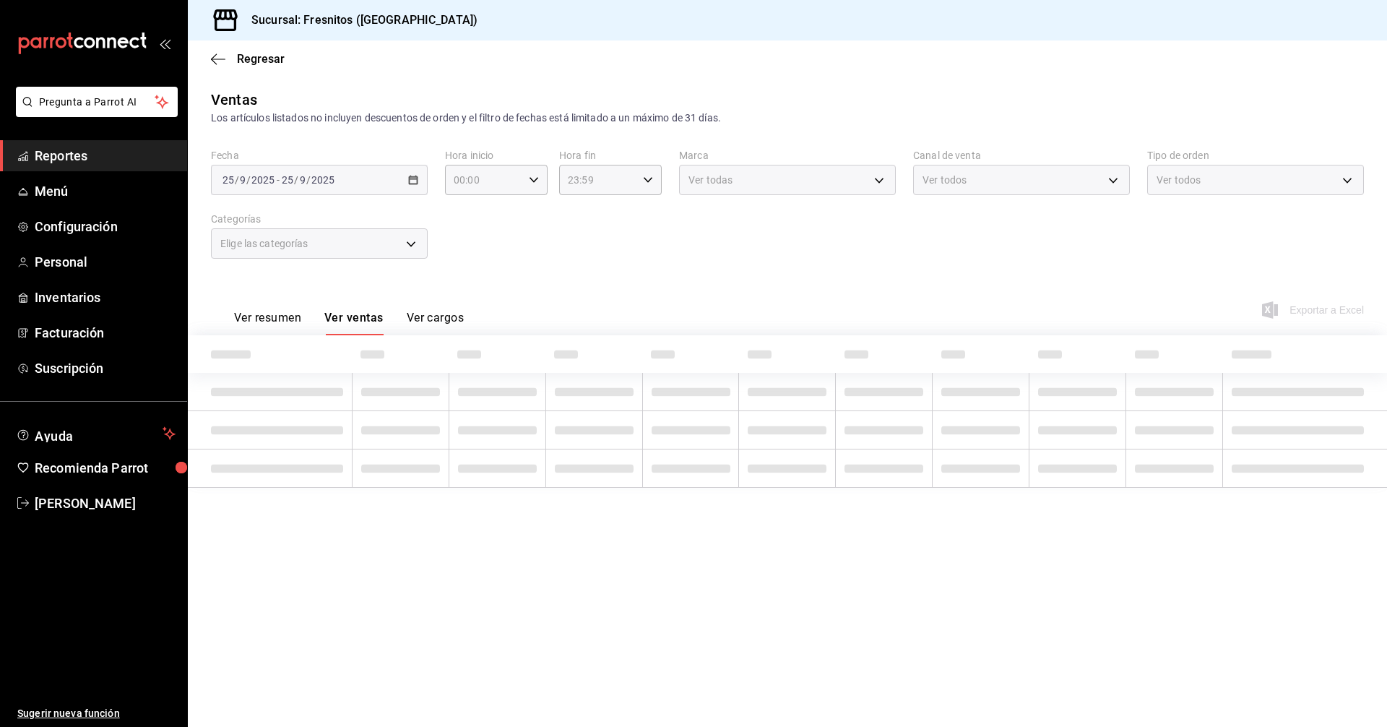
type input "f6119913-d78b-4f89-b315-1376b93f7aa1,595c7a15-2ed7-41c2-b782-00710019d552"
click at [566, 276] on div "Ver resumen Ver ventas Ver cargos Exportar a Excel" at bounding box center [787, 305] width 1199 height 59
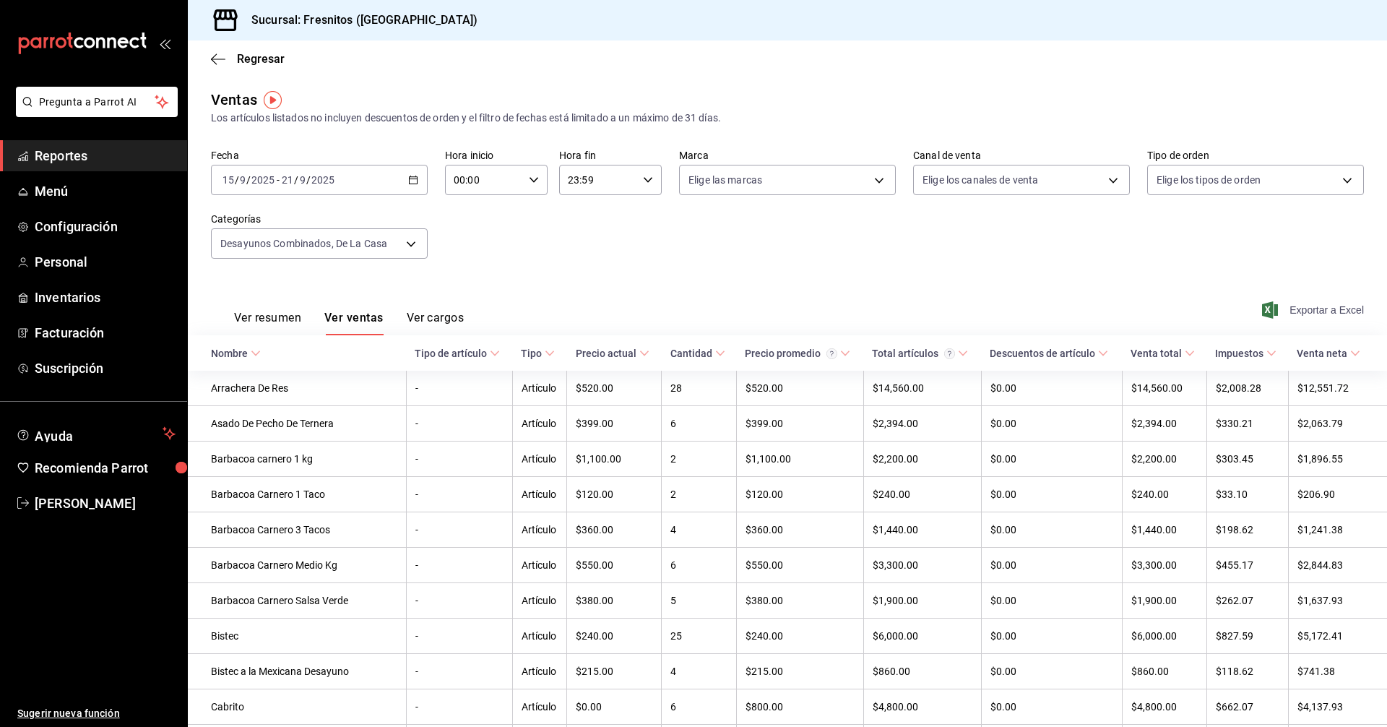
click at [1326, 309] on span "Exportar a Excel" at bounding box center [1314, 309] width 99 height 17
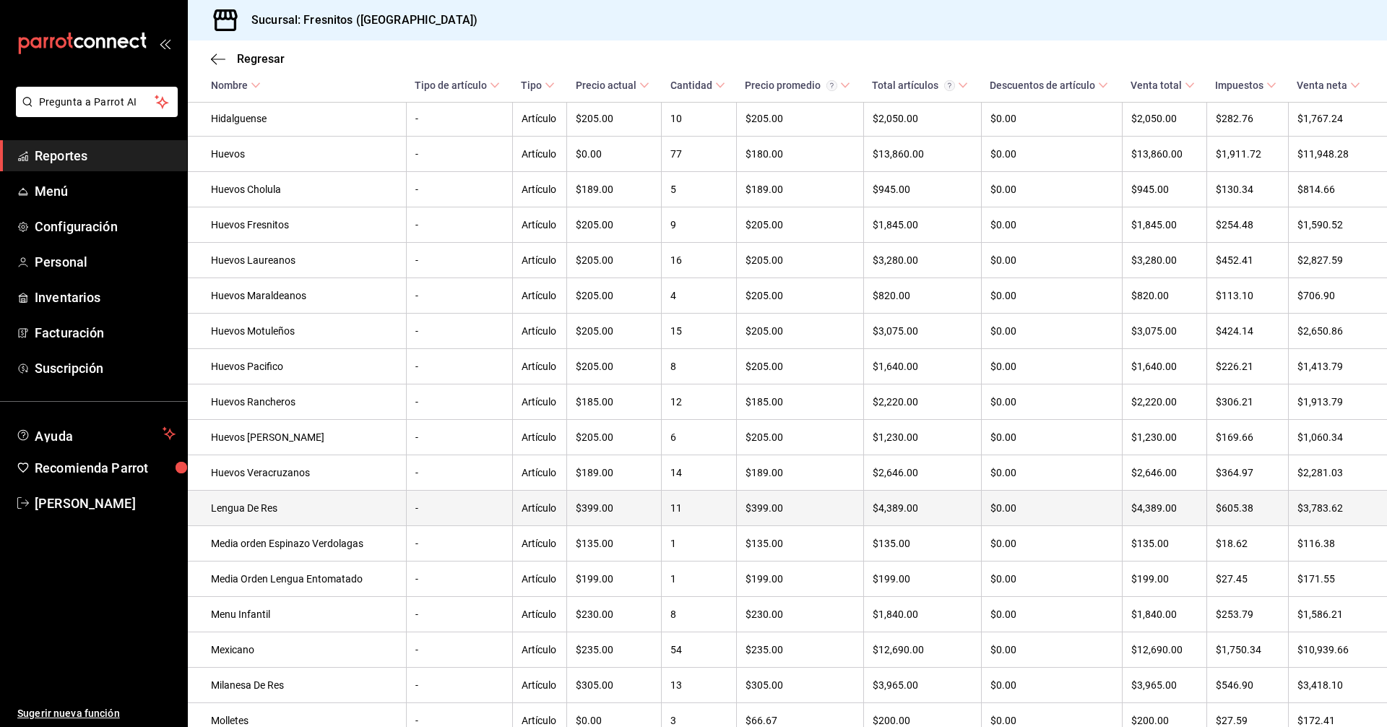
scroll to position [1645, 0]
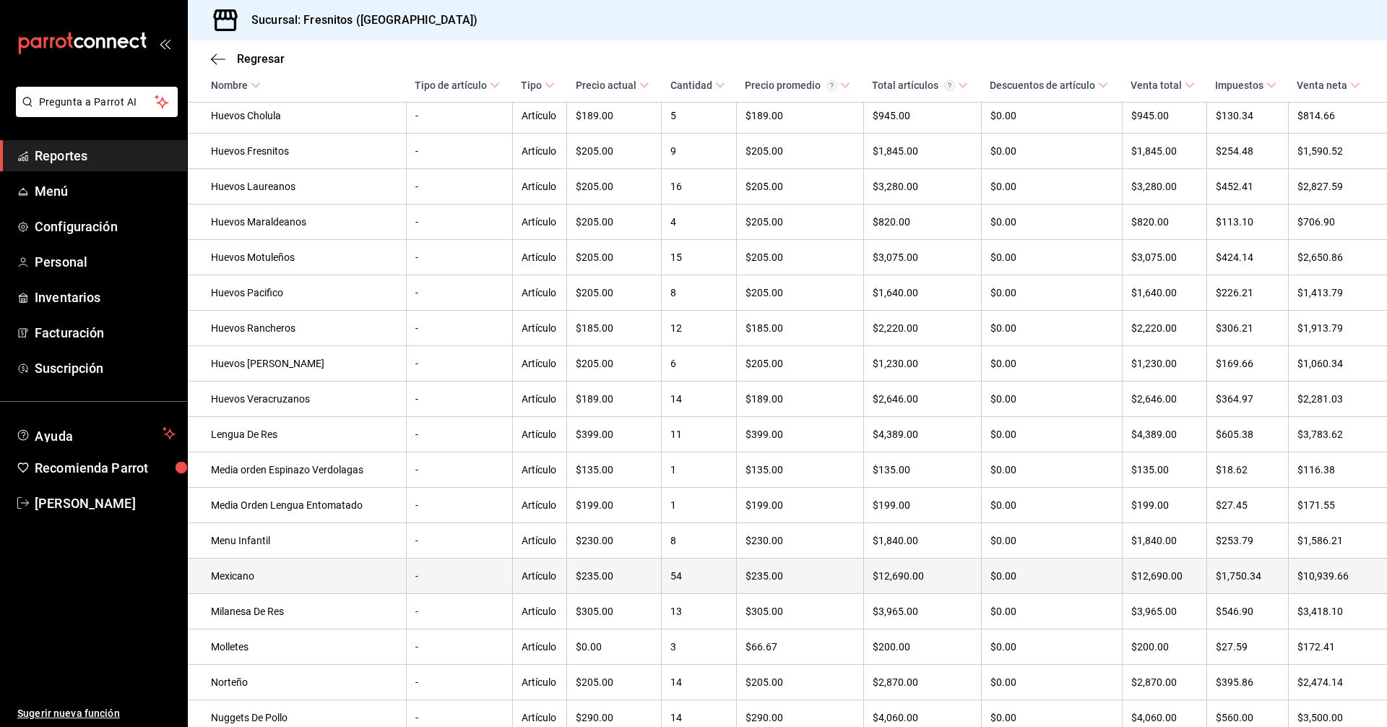
click at [288, 594] on td "Mexicano" at bounding box center [297, 576] width 218 height 35
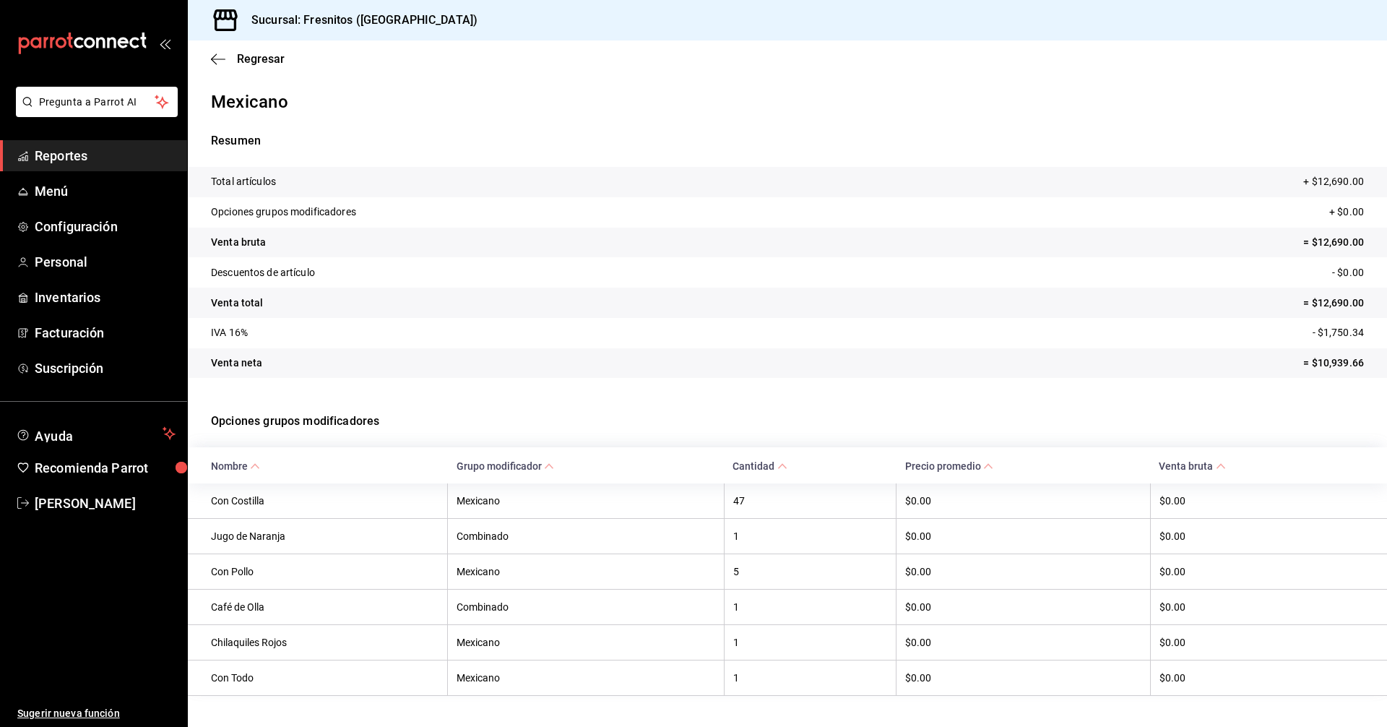
scroll to position [31, 0]
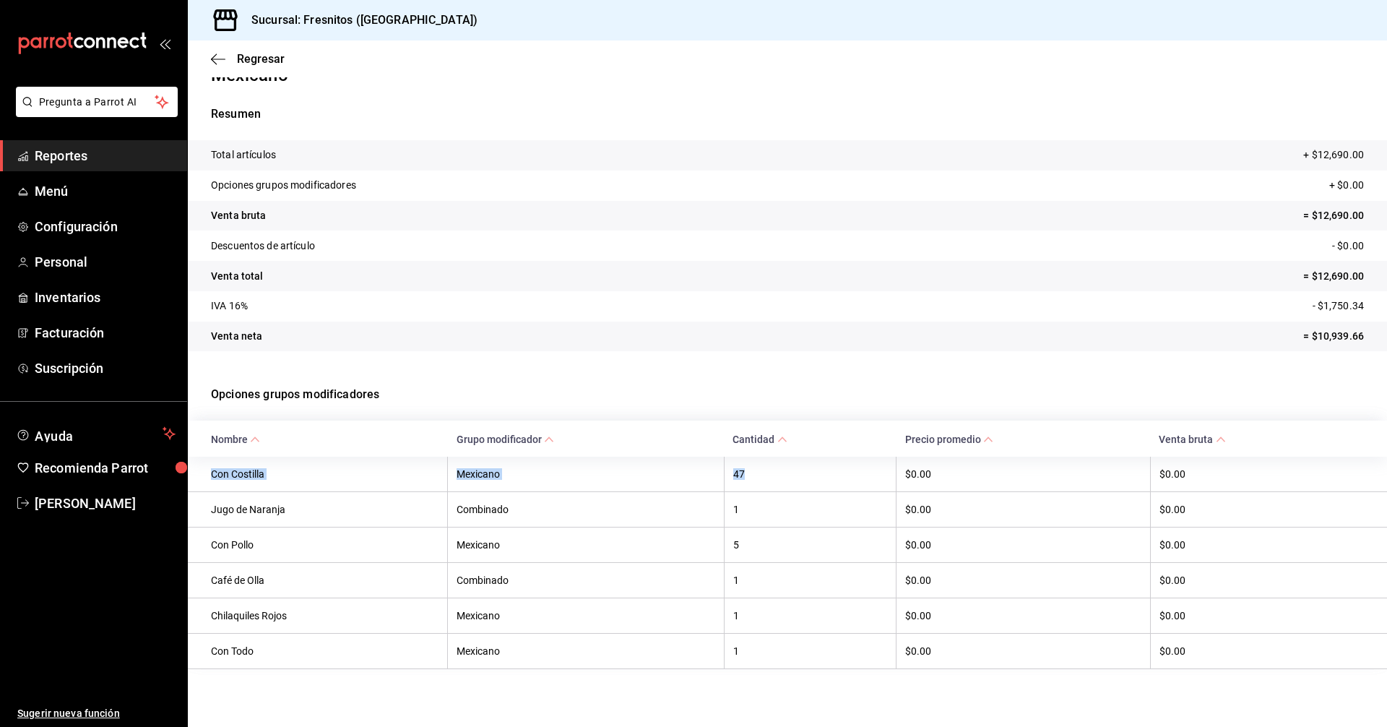
drag, startPoint x: 749, startPoint y: 470, endPoint x: 213, endPoint y: 471, distance: 536.1
click at [213, 471] on tr "Con Costilla Mexicano 47 $0.00 $0.00" at bounding box center [787, 474] width 1199 height 35
copy tr "Con Costilla Mexicano 47"
click at [264, 56] on span "Regresar" at bounding box center [261, 59] width 48 height 14
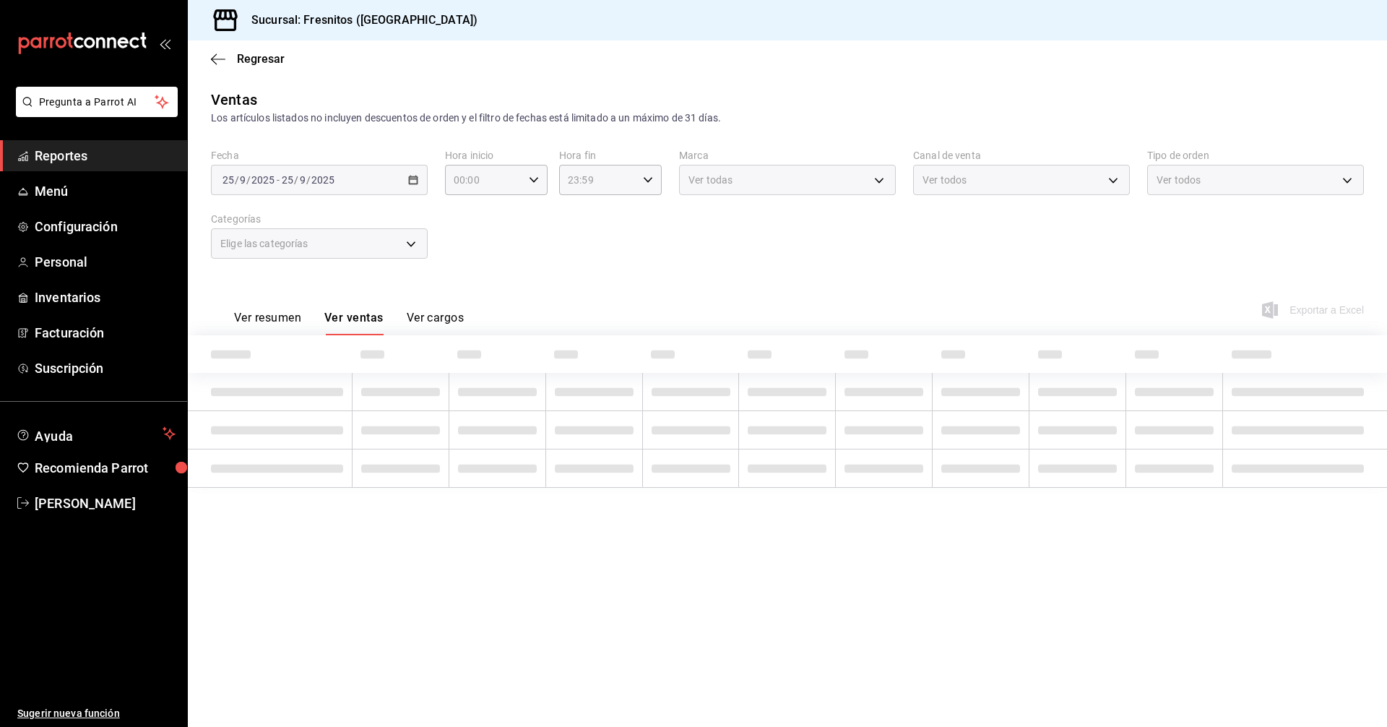
type input "f6119913-d78b-4f89-b315-1376b93f7aa1,595c7a15-2ed7-41c2-b782-00710019d552"
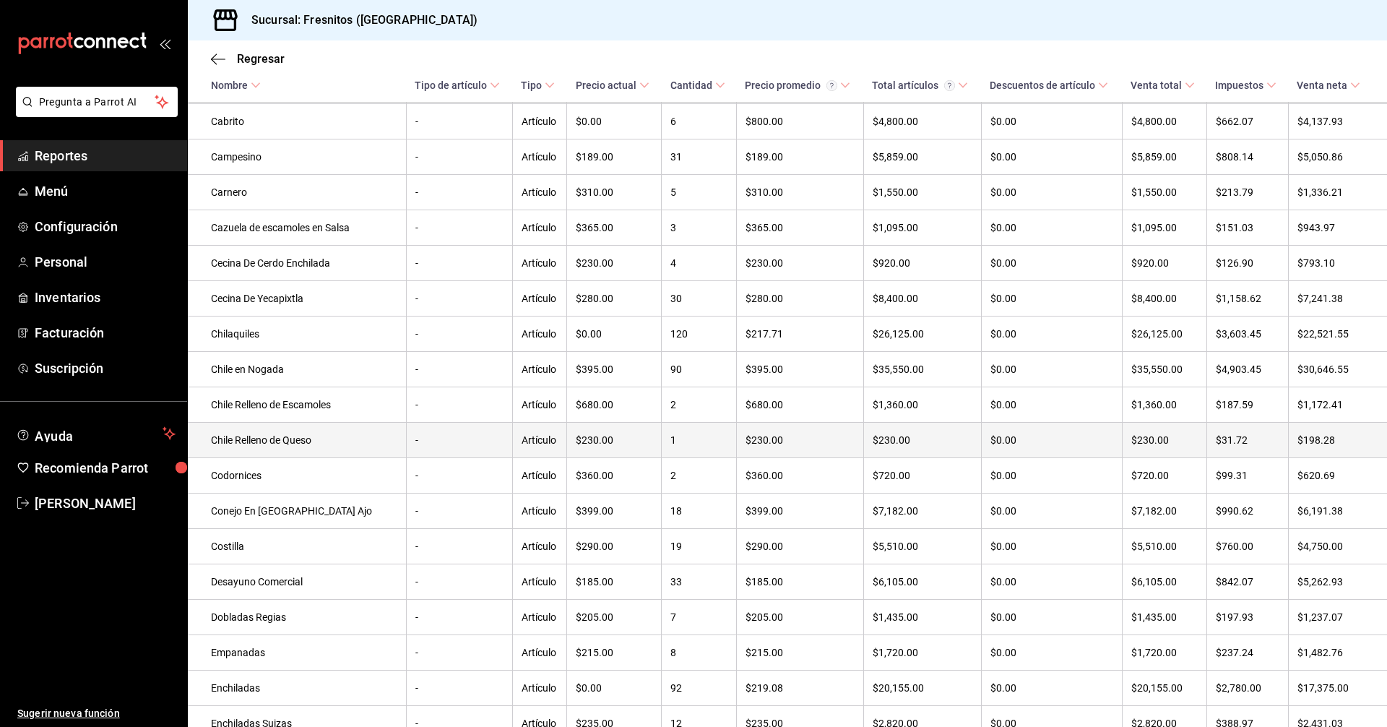
scroll to position [633, 0]
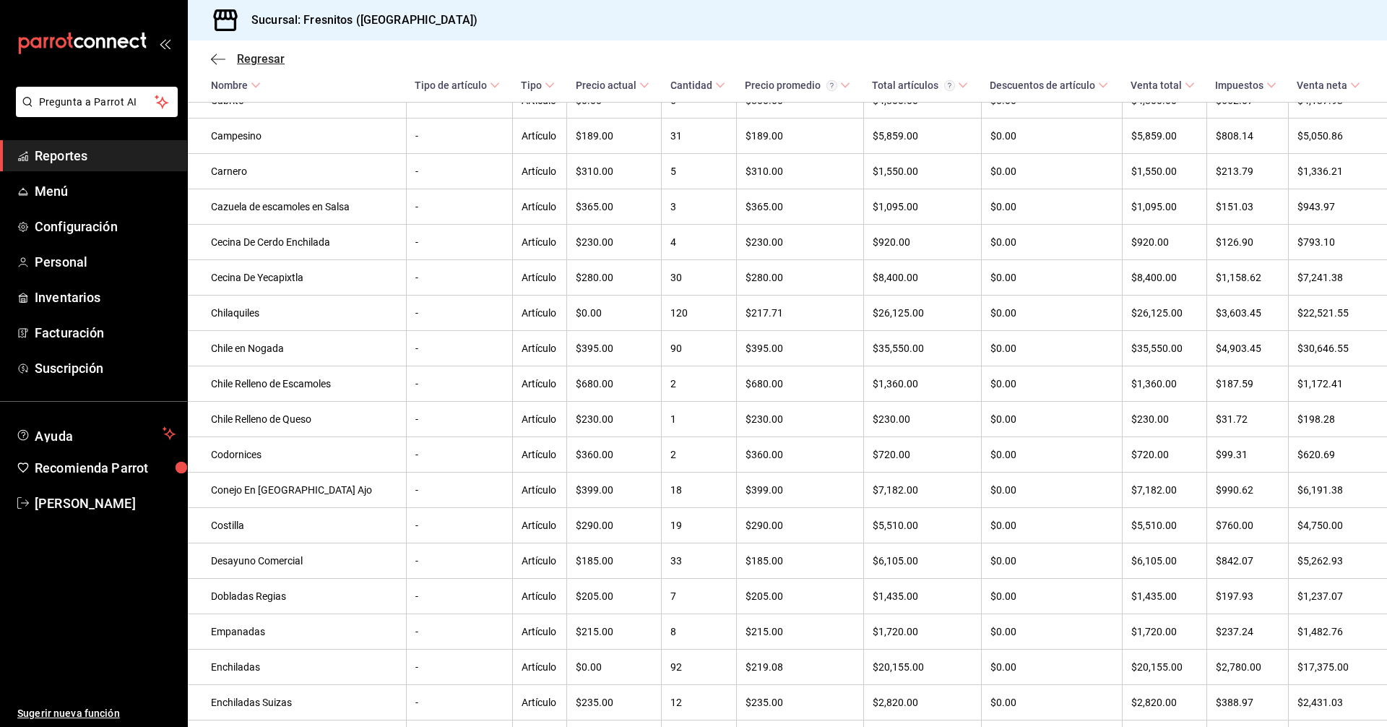
click at [264, 58] on span "Regresar" at bounding box center [261, 59] width 48 height 14
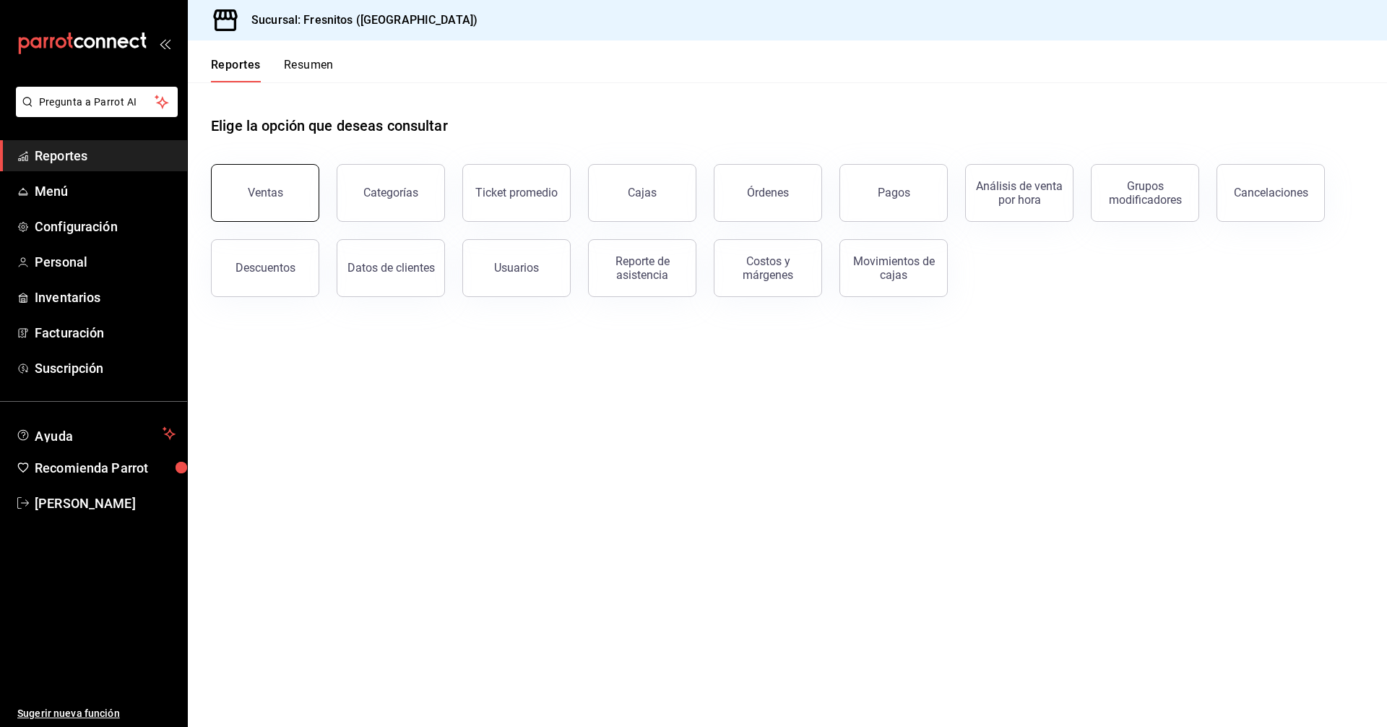
click at [259, 164] on div "Ventas" at bounding box center [257, 184] width 126 height 75
click at [264, 189] on div "Ventas" at bounding box center [265, 193] width 35 height 14
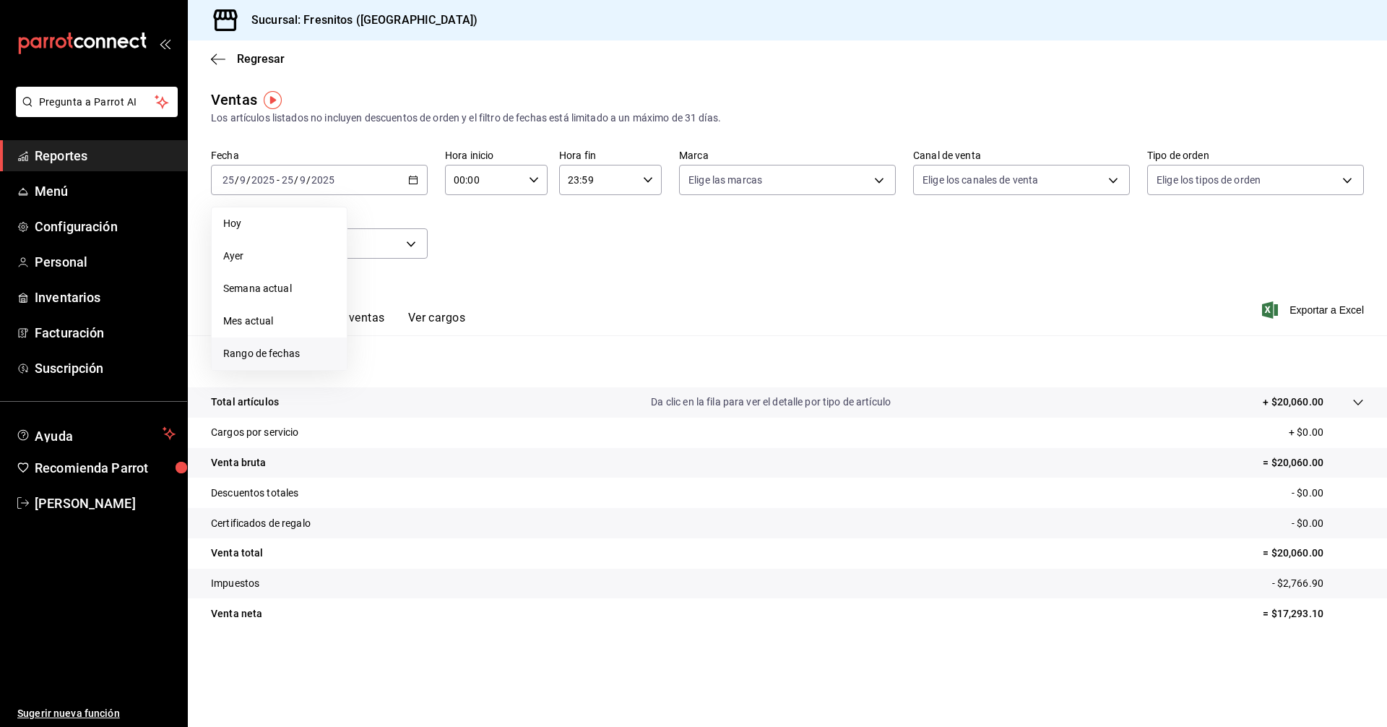
click at [283, 347] on span "Rango de fechas" at bounding box center [279, 353] width 112 height 15
click at [379, 340] on abbr "15" at bounding box center [377, 340] width 9 height 10
drag, startPoint x: 532, startPoint y: 337, endPoint x: 602, endPoint y: 257, distance: 106.0
click at [531, 337] on abbr "21" at bounding box center [531, 340] width 9 height 10
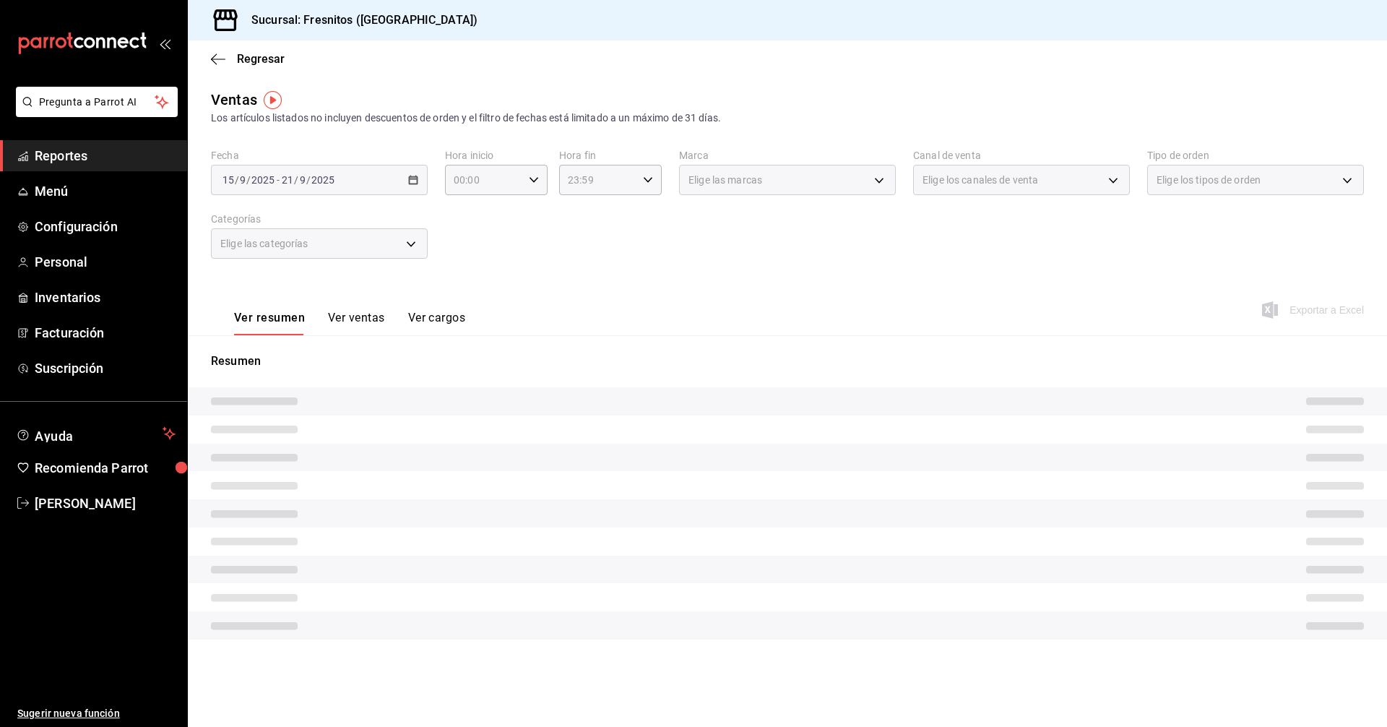
click at [609, 246] on div "Fecha [DATE] [DATE] - [DATE] [DATE] Hora inicio 00:00 Hora inicio Hora fin 23:5…" at bounding box center [787, 212] width 1153 height 127
click at [412, 241] on body "Pregunta a Parrot AI Reportes Menú Configuración Personal Inventarios Facturaci…" at bounding box center [693, 363] width 1387 height 727
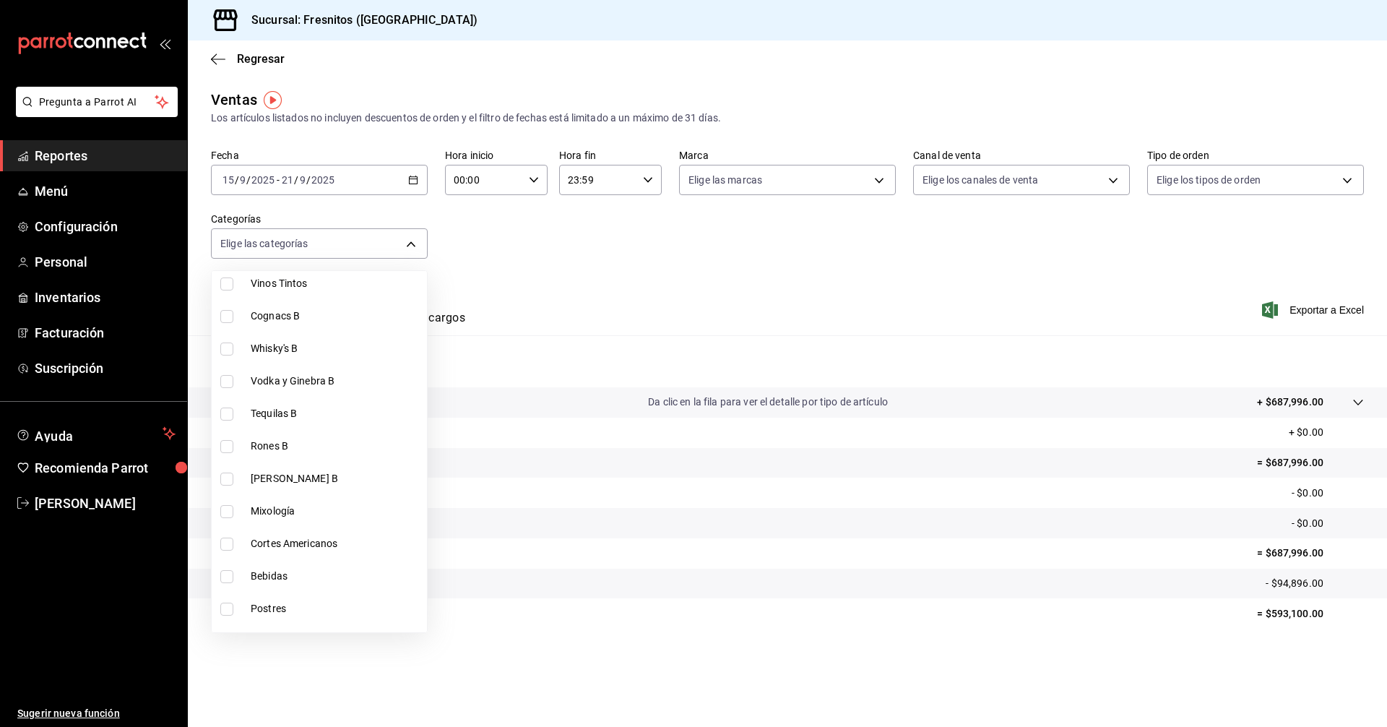
scroll to position [1348, 0]
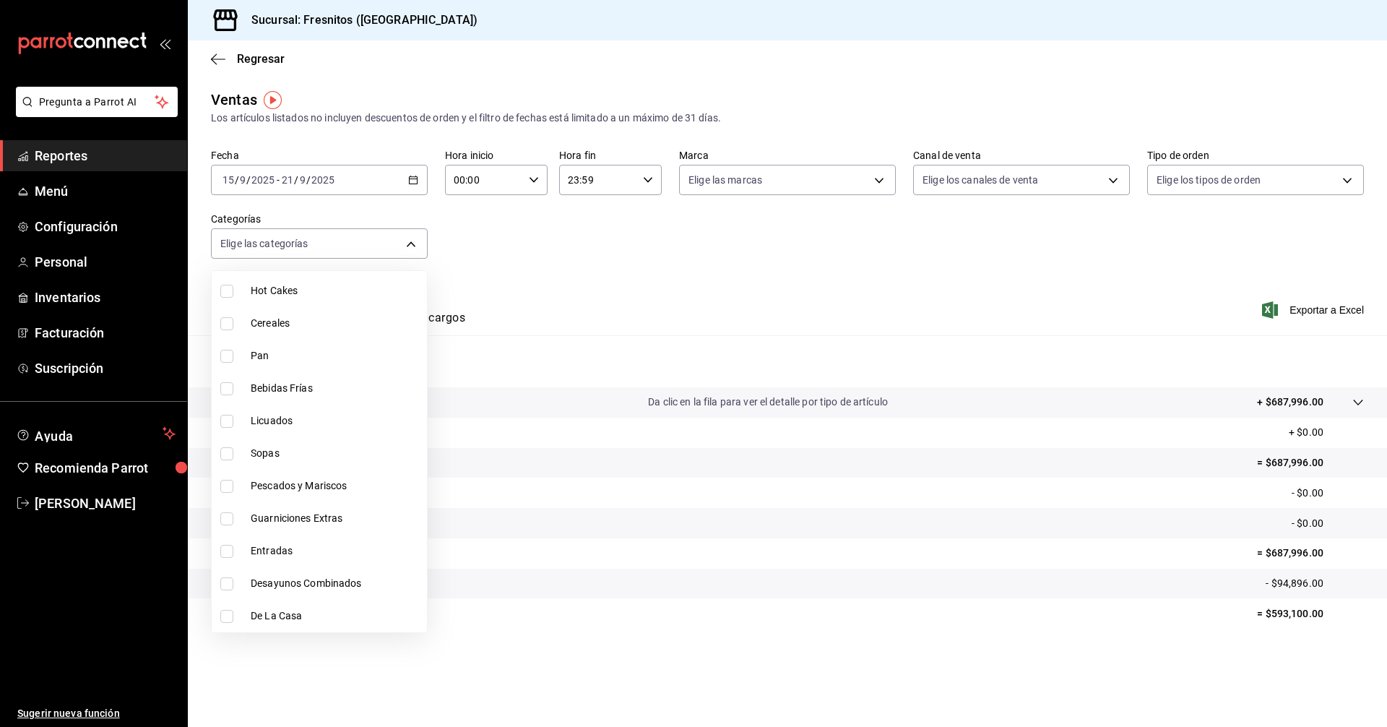
click at [246, 551] on li "Entradas" at bounding box center [319, 551] width 215 height 33
type input "3dd7130d-623f-496b-8afd-ecd7a4aa8457"
checkbox input "true"
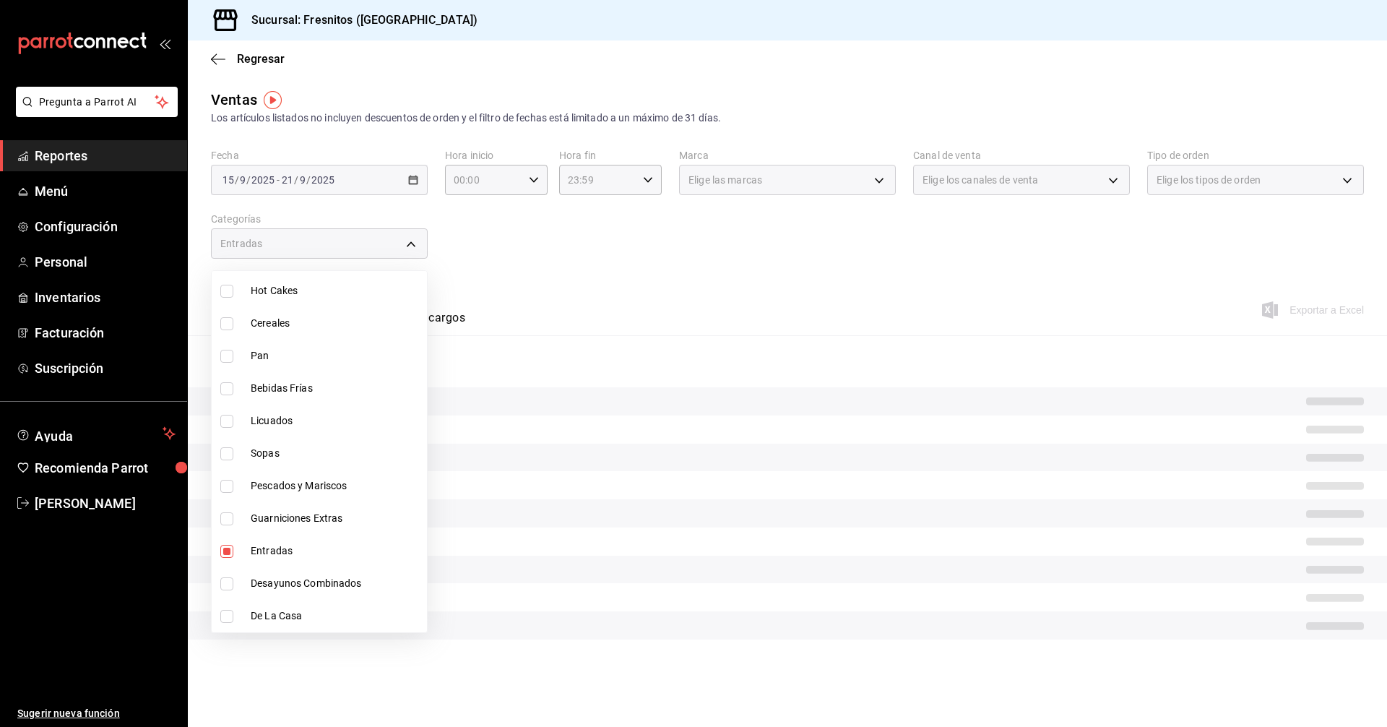
click at [257, 616] on span "De La Casa" at bounding box center [336, 615] width 171 height 15
type input "3dd7130d-623f-496b-8afd-ecd7a4aa8457,f6119913-d78b-4f89-b315-1376b93f7aa1"
checkbox input "true"
click at [668, 272] on div at bounding box center [693, 363] width 1387 height 727
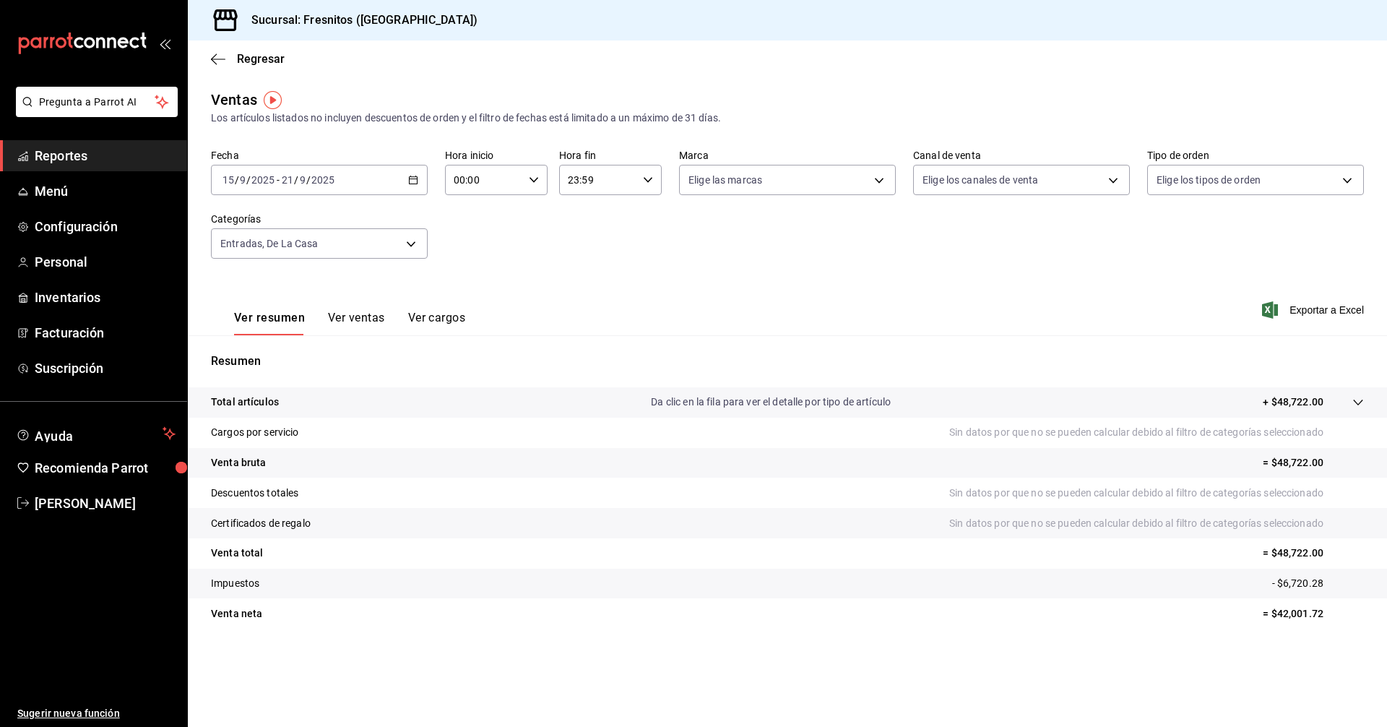
click at [367, 318] on button "Ver ventas" at bounding box center [356, 323] width 57 height 25
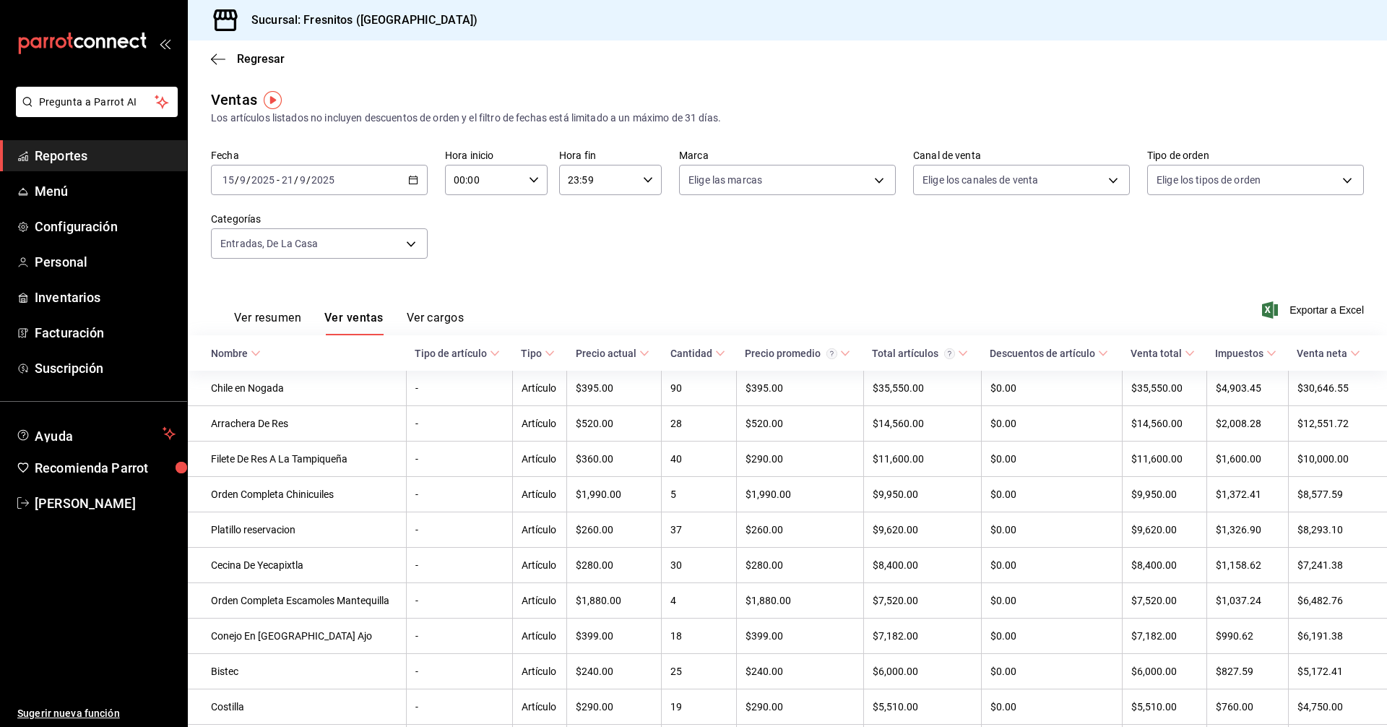
click at [254, 349] on icon at bounding box center [256, 353] width 10 height 10
click at [1307, 309] on span "Exportar a Excel" at bounding box center [1314, 309] width 99 height 17
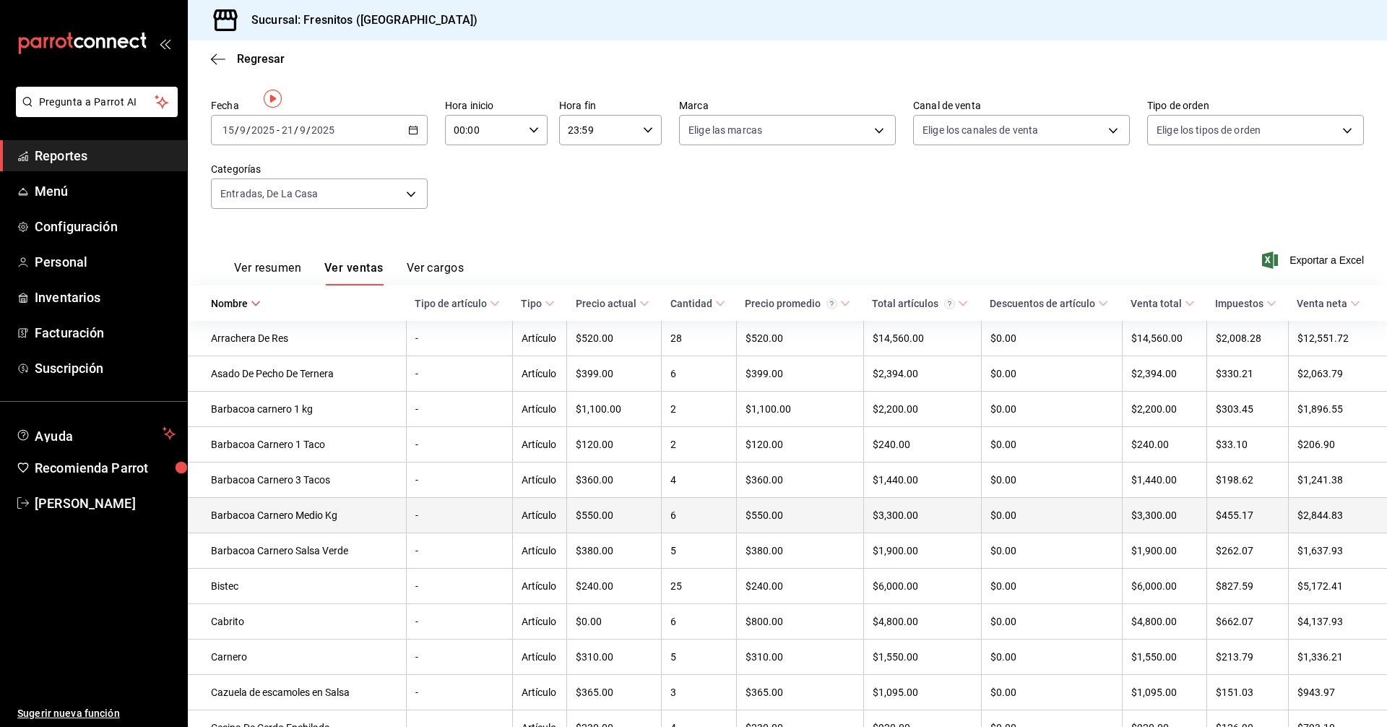
scroll to position [72, 0]
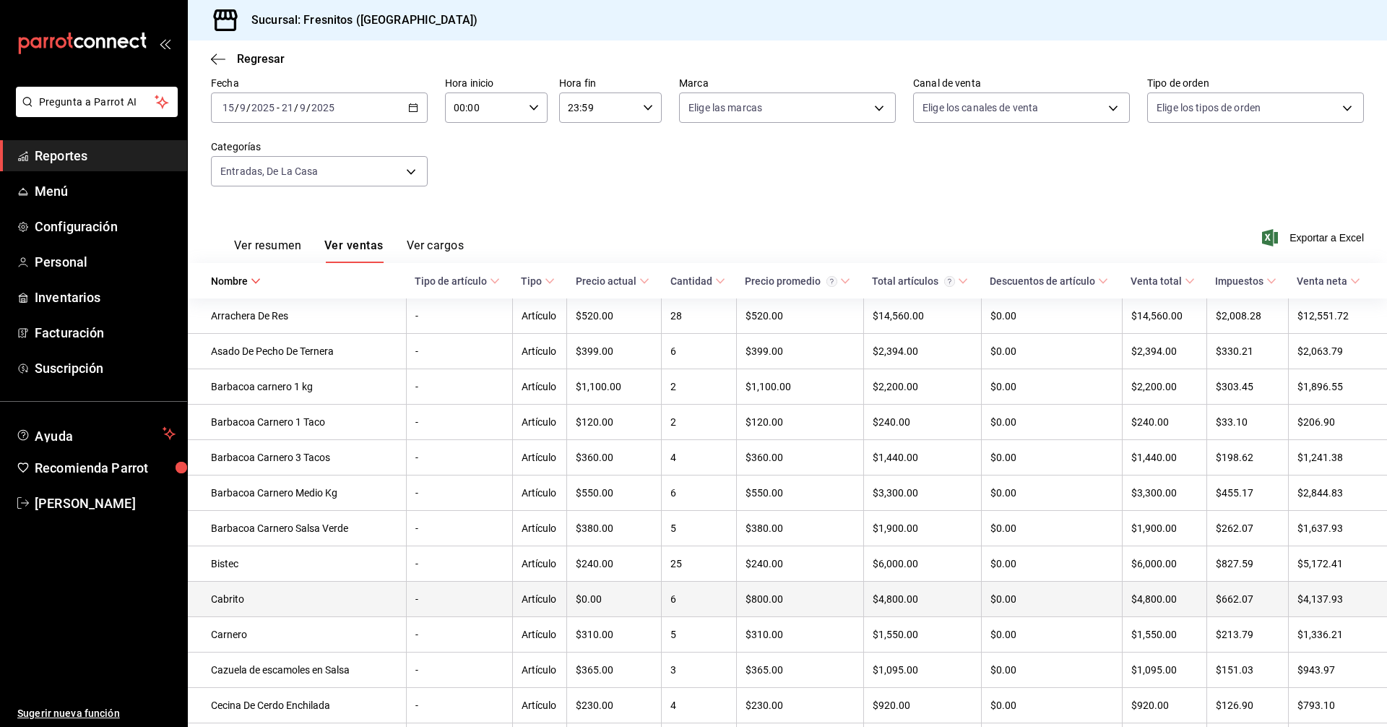
click at [252, 609] on td "Cabrito" at bounding box center [297, 599] width 218 height 35
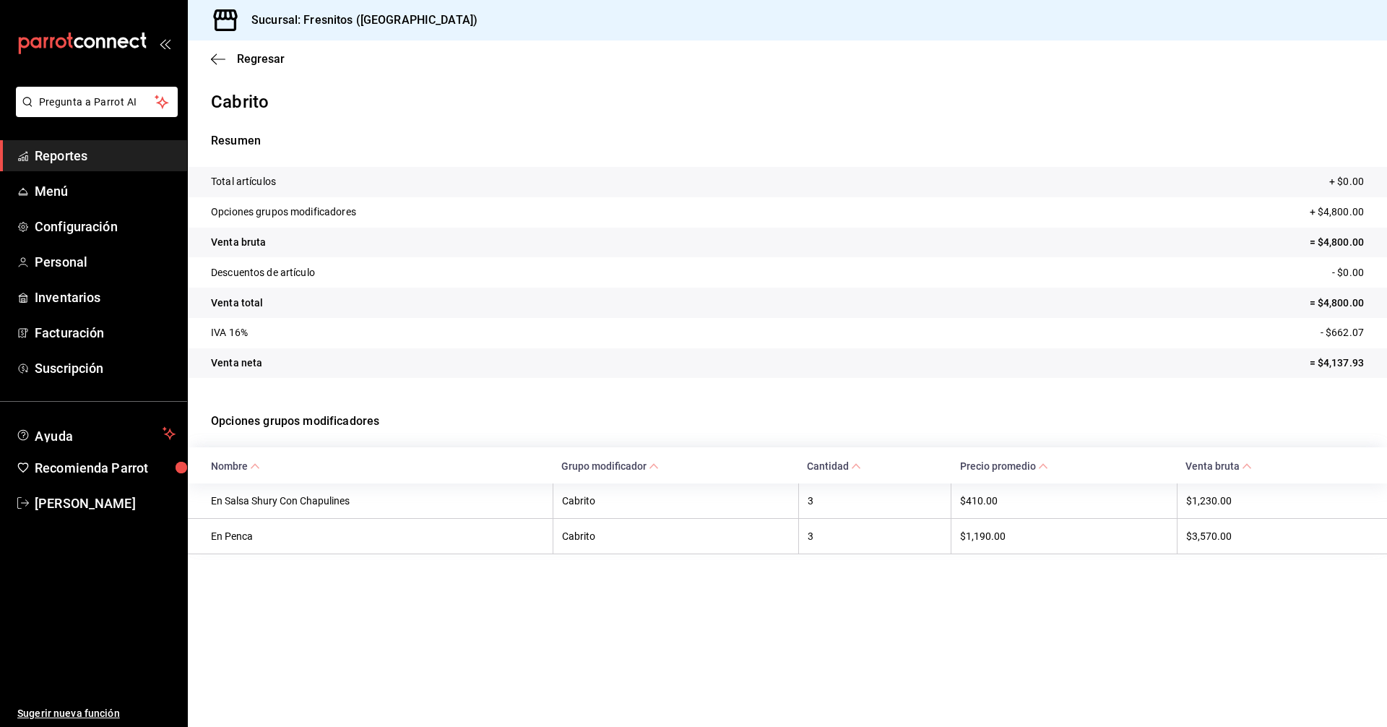
click at [898, 656] on main "Regresar Cabrito Resumen Total artículos + $0.00 Opciones grupos modificadores …" at bounding box center [787, 383] width 1199 height 686
click at [257, 54] on span "Regresar" at bounding box center [261, 59] width 48 height 14
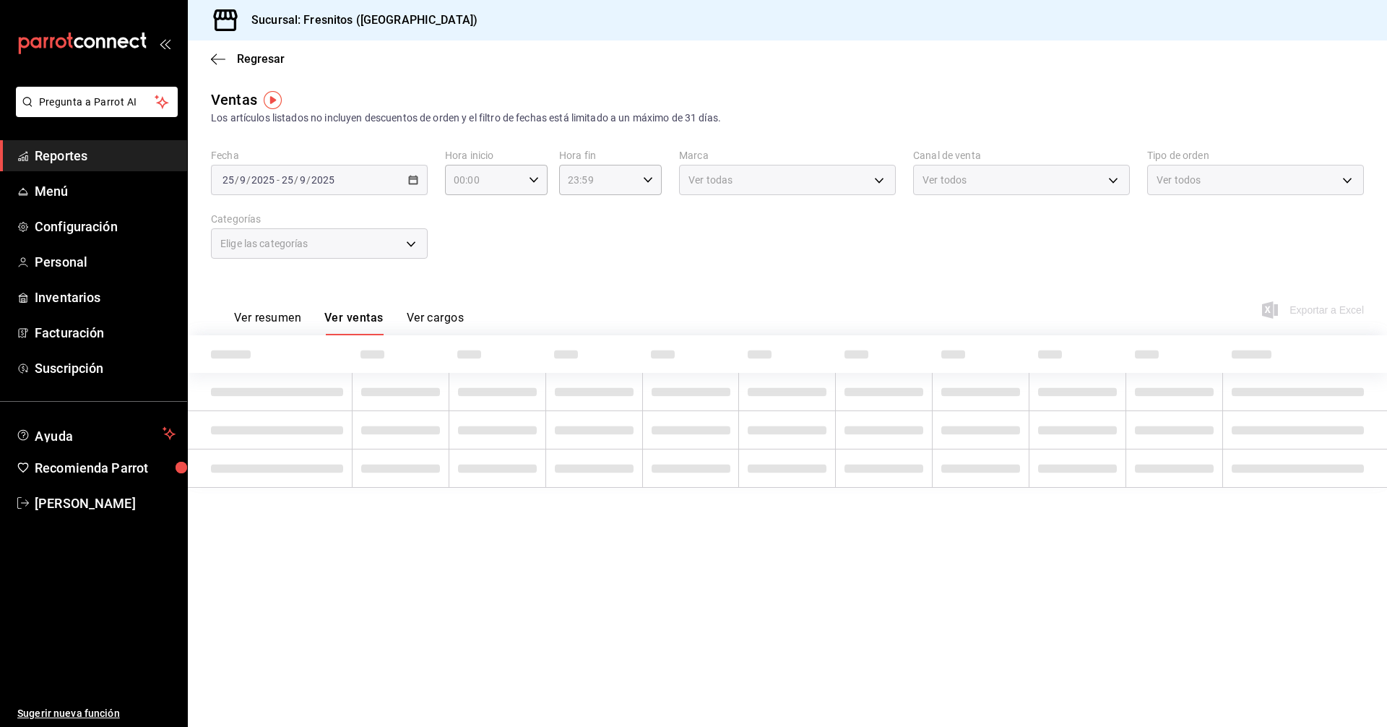
type input "3dd7130d-623f-496b-8afd-ecd7a4aa8457,f6119913-d78b-4f89-b315-1376b93f7aa1"
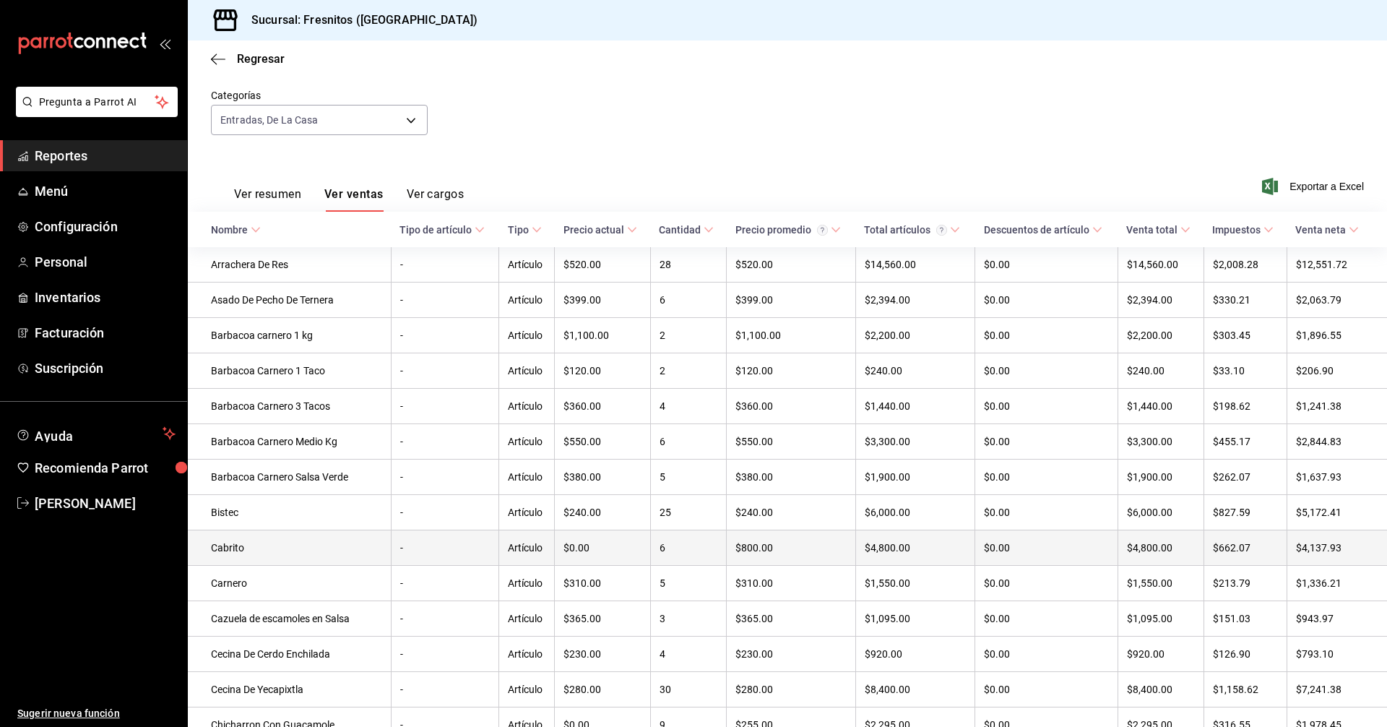
scroll to position [72, 0]
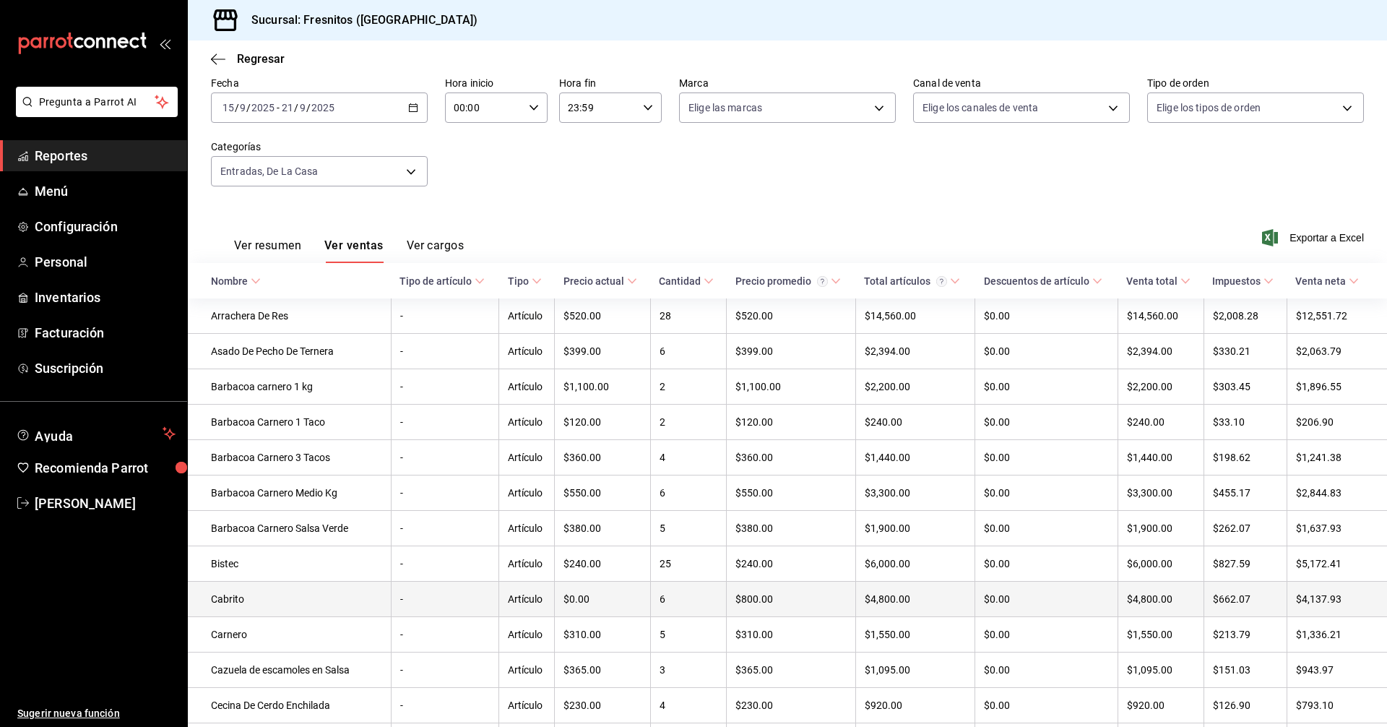
click at [238, 605] on td "Cabrito" at bounding box center [289, 599] width 203 height 35
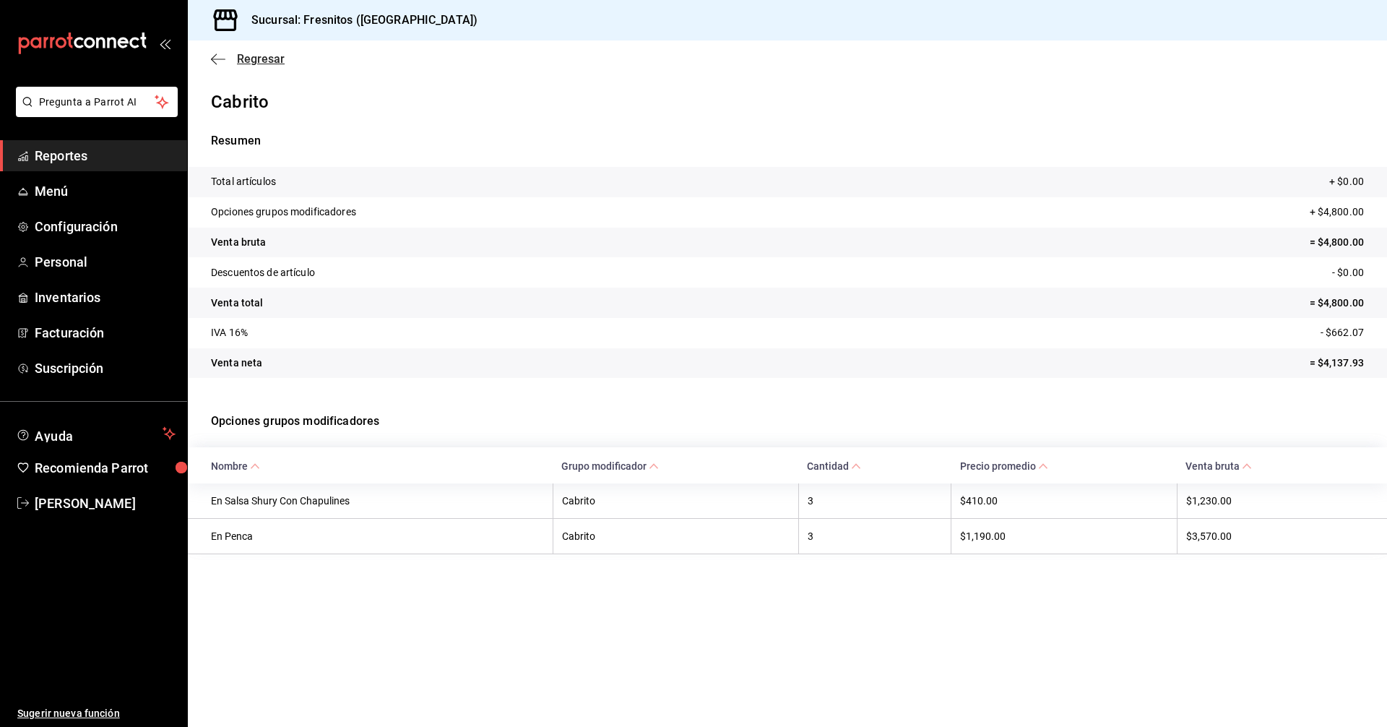
click at [261, 56] on span "Regresar" at bounding box center [261, 59] width 48 height 14
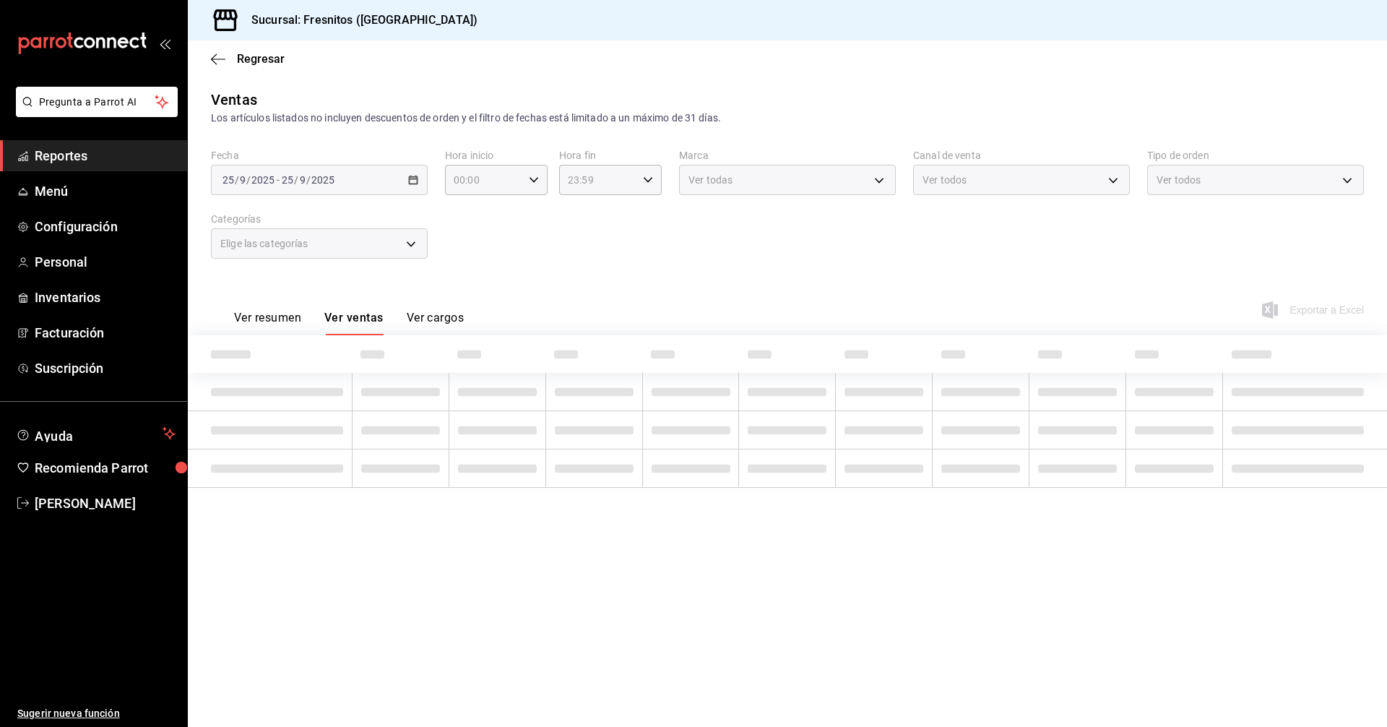
type input "3dd7130d-623f-496b-8afd-ecd7a4aa8457,f6119913-d78b-4f89-b315-1376b93f7aa1"
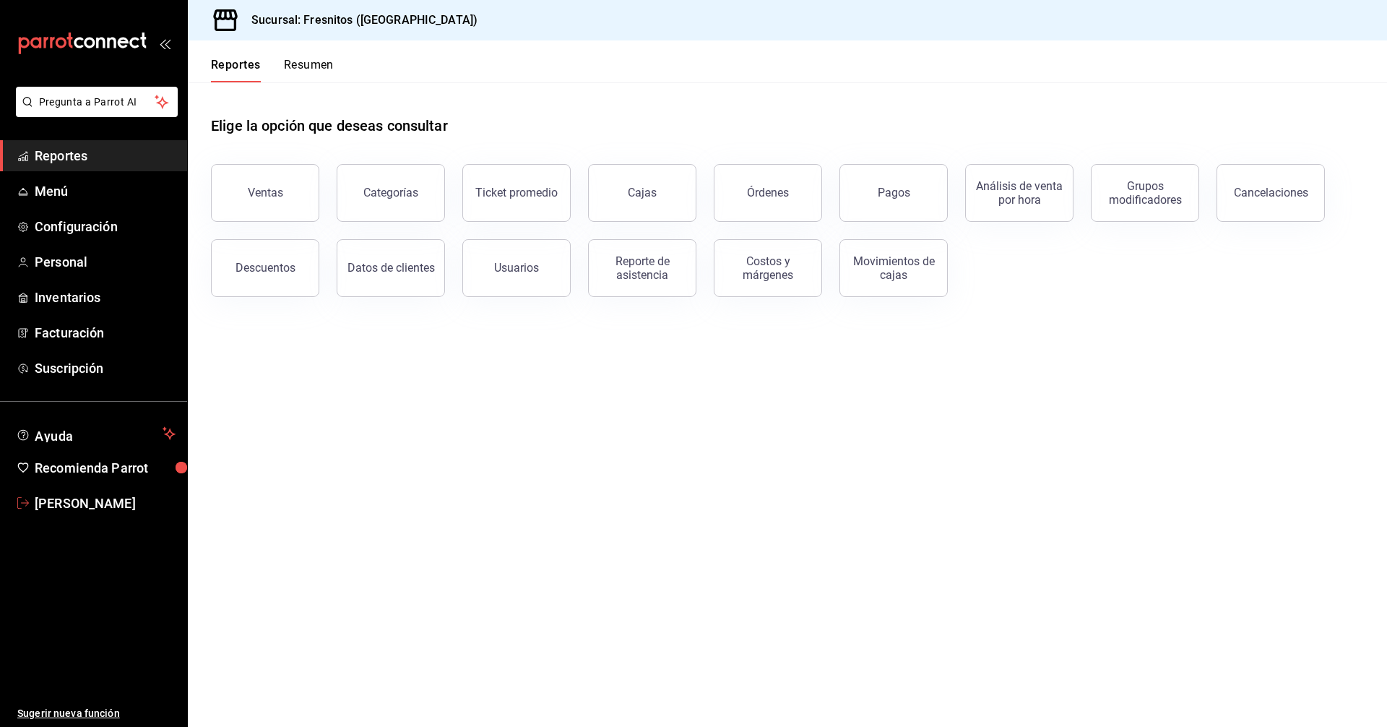
click at [94, 503] on span "[PERSON_NAME]" at bounding box center [105, 504] width 141 height 20
